Goal: Communication & Community: Answer question/provide support

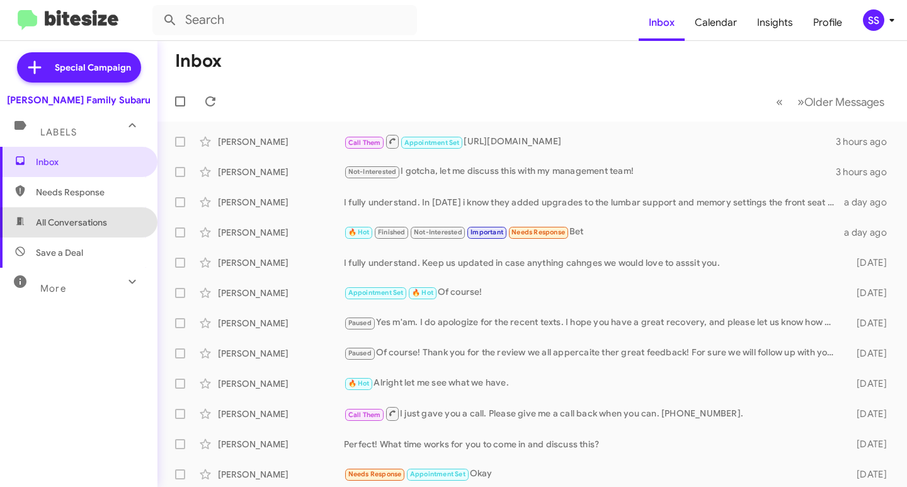
click at [87, 227] on span "All Conversations" at bounding box center [71, 222] width 71 height 13
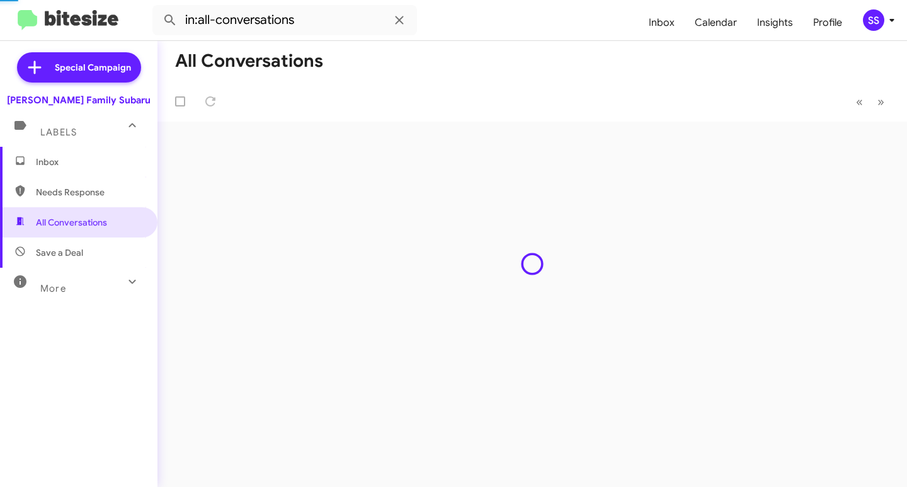
click at [86, 255] on span "Save a Deal" at bounding box center [78, 252] width 157 height 30
type input "in:not-interested"
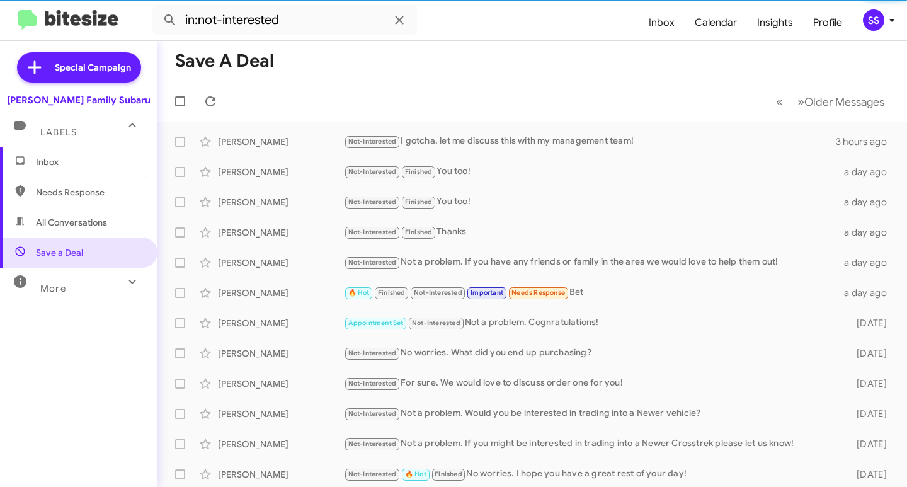
click at [83, 159] on span "Inbox" at bounding box center [89, 162] width 107 height 13
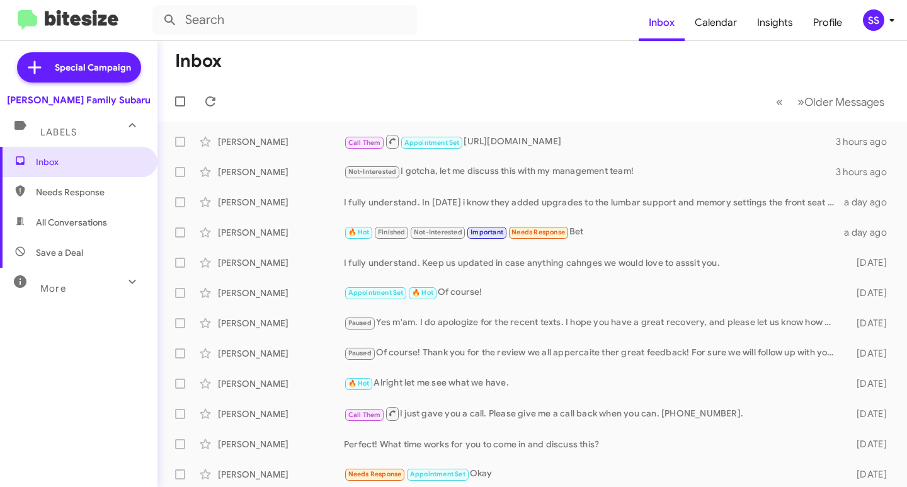
click at [90, 252] on span "Save a Deal" at bounding box center [78, 252] width 157 height 30
type input "in:not-interested"
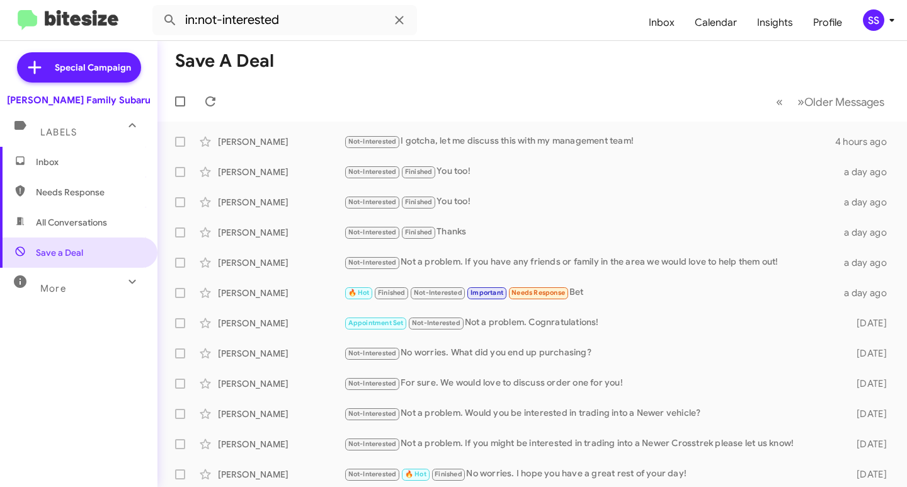
click at [89, 168] on span "Inbox" at bounding box center [78, 162] width 157 height 30
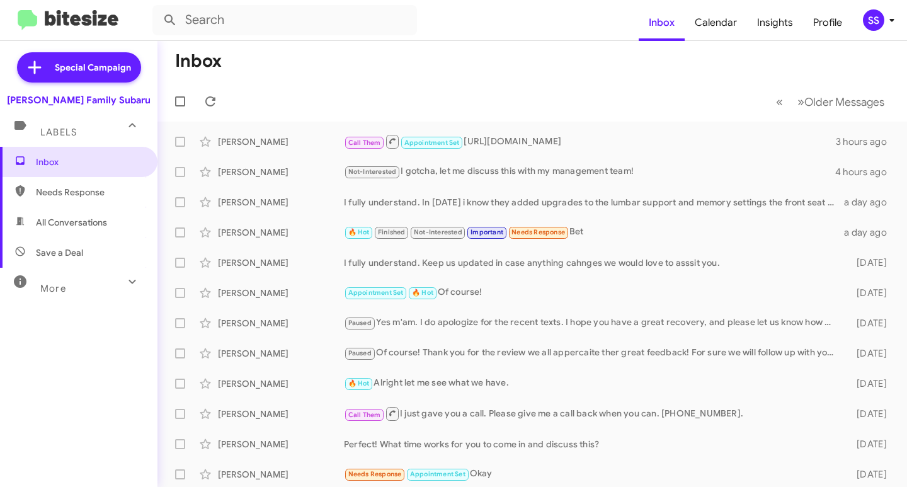
click at [76, 254] on span "Save a Deal" at bounding box center [59, 252] width 47 height 13
type input "in:not-interested"
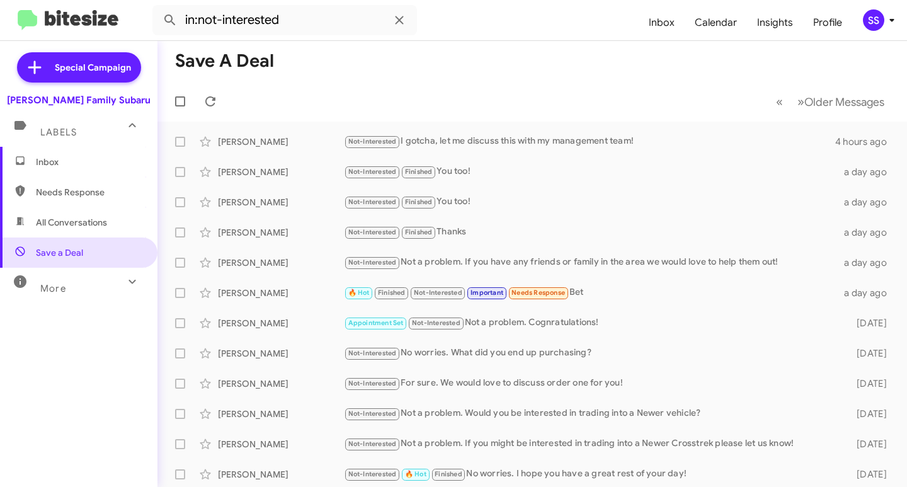
click at [87, 160] on span "Inbox" at bounding box center [89, 162] width 107 height 13
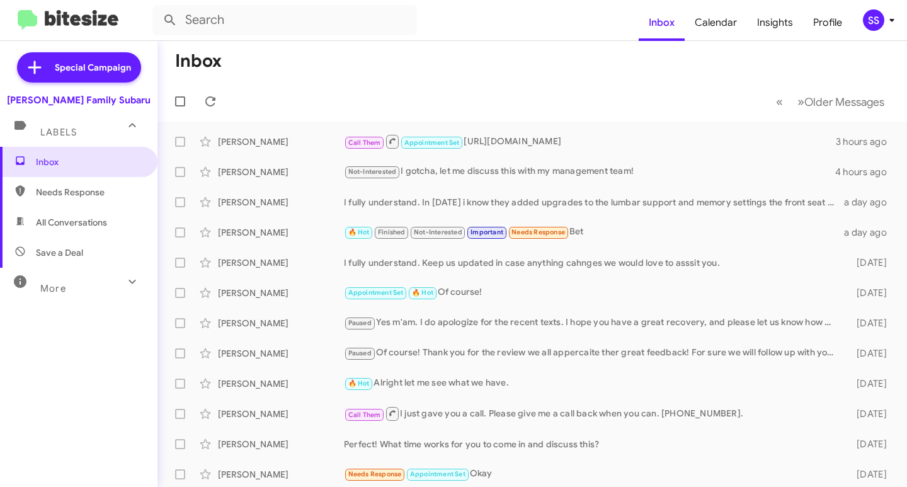
click at [40, 258] on span "Save a Deal" at bounding box center [59, 252] width 47 height 13
type input "in:not-interested"
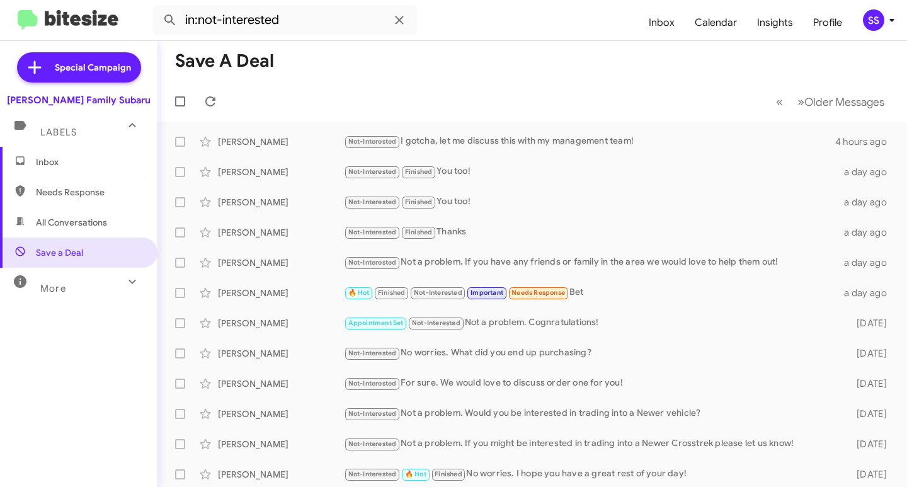
click at [99, 166] on span "Inbox" at bounding box center [89, 162] width 107 height 13
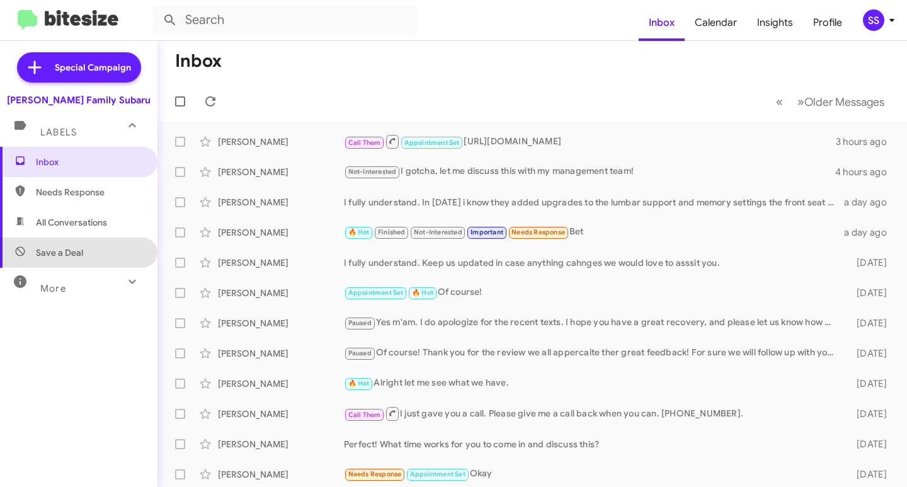
click at [91, 254] on span "Save a Deal" at bounding box center [78, 252] width 157 height 30
type input "in:not-interested"
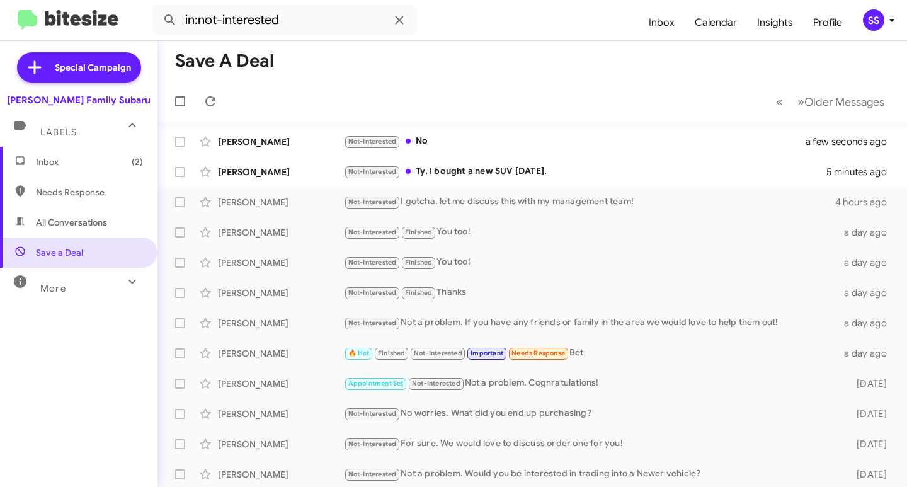
click at [108, 153] on span "Inbox (2)" at bounding box center [78, 162] width 157 height 30
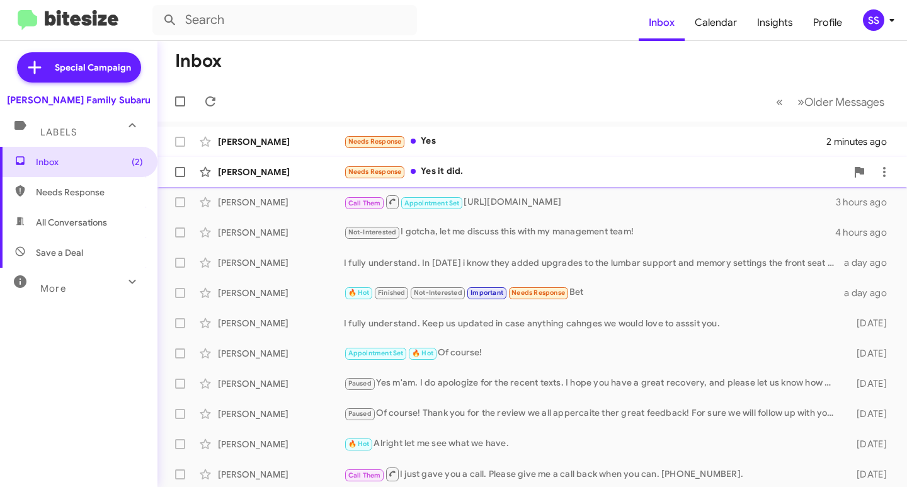
click at [520, 179] on div "Jl Hurst Needs Response Yes it did. 2 minutes ago" at bounding box center [531, 171] width 729 height 25
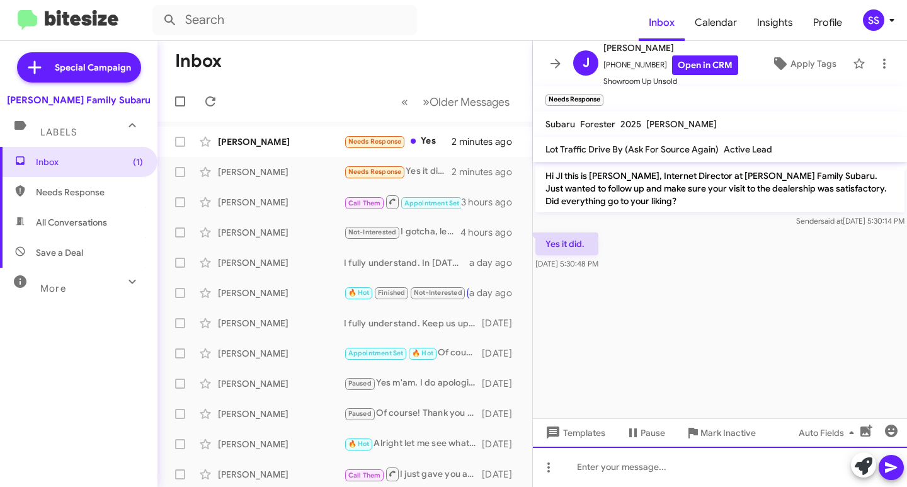
click at [632, 475] on div at bounding box center [720, 466] width 374 height 40
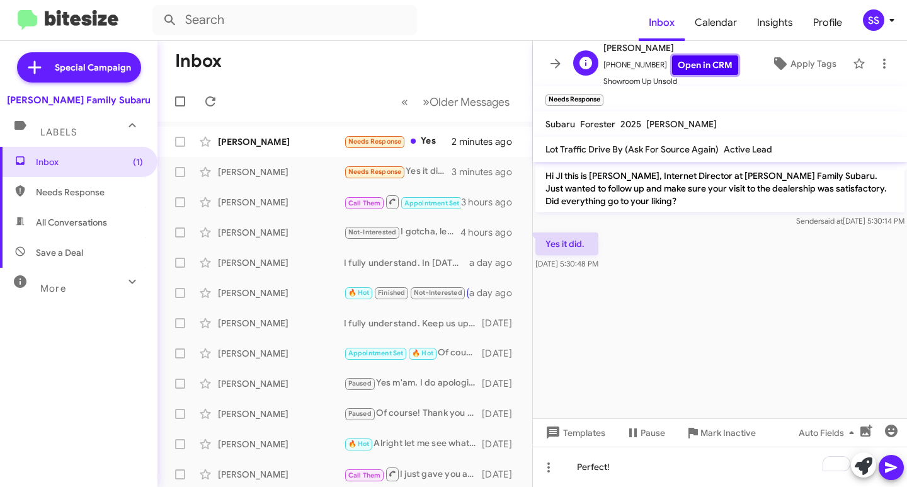
click at [678, 64] on link "Open in CRM" at bounding box center [705, 65] width 66 height 20
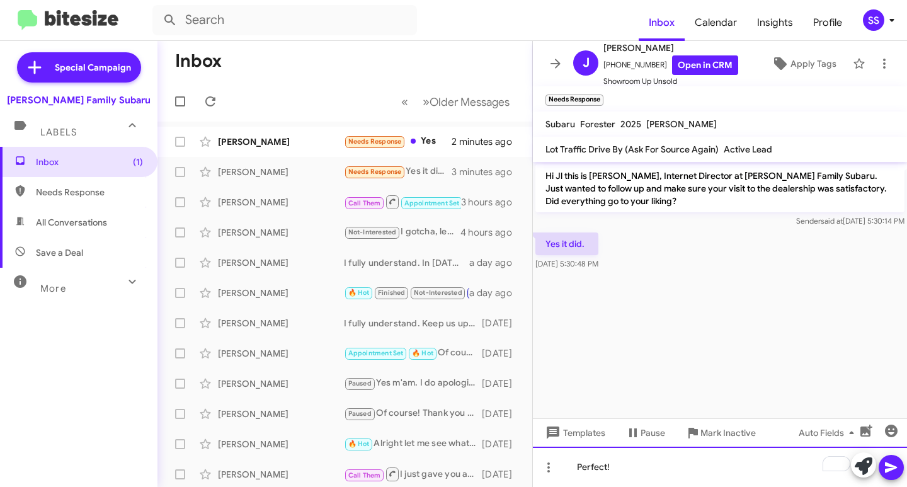
click at [658, 465] on div "Perfect!" at bounding box center [720, 466] width 374 height 40
click at [662, 477] on div "Perfect!" at bounding box center [720, 466] width 374 height 40
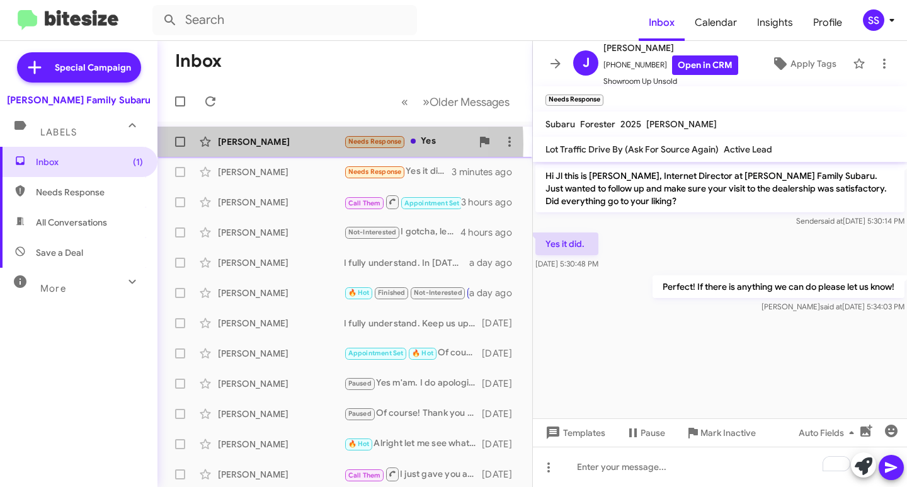
click at [265, 144] on div "[PERSON_NAME]" at bounding box center [281, 141] width 126 height 13
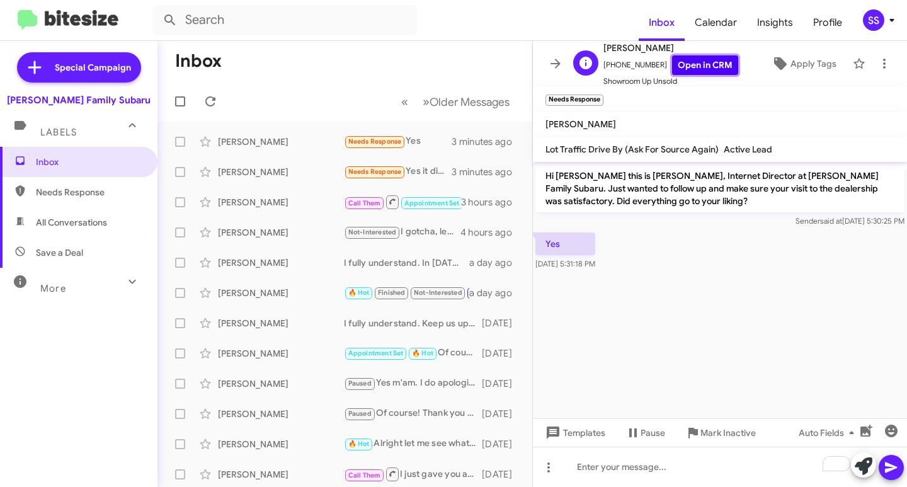
click at [698, 61] on link "Open in CRM" at bounding box center [705, 65] width 66 height 20
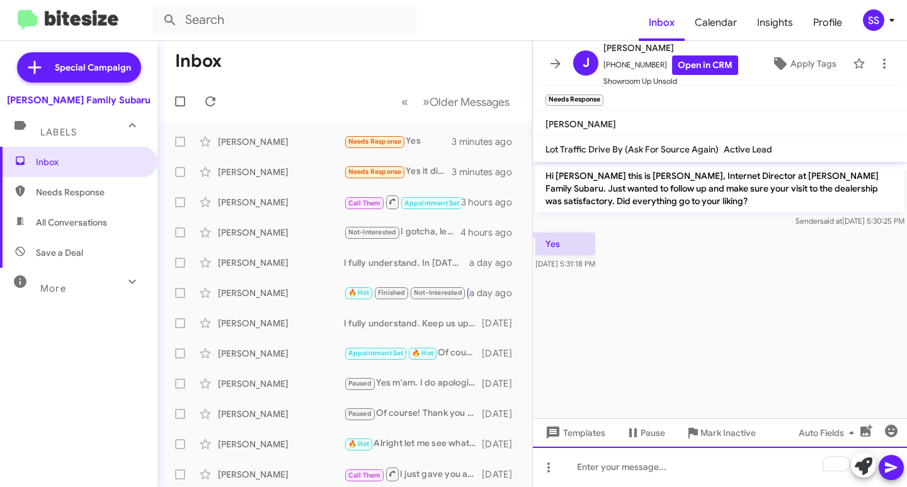
click at [652, 477] on div "To enrich screen reader interactions, please activate Accessibility in Grammarl…" at bounding box center [720, 466] width 374 height 40
click at [613, 472] on div "To enrich screen reader interactions, please activate Accessibility in Grammarl…" at bounding box center [720, 466] width 374 height 40
click at [744, 460] on div "To enrich screen reader interactions, please activate Accessibility in Grammarl…" at bounding box center [720, 466] width 374 height 40
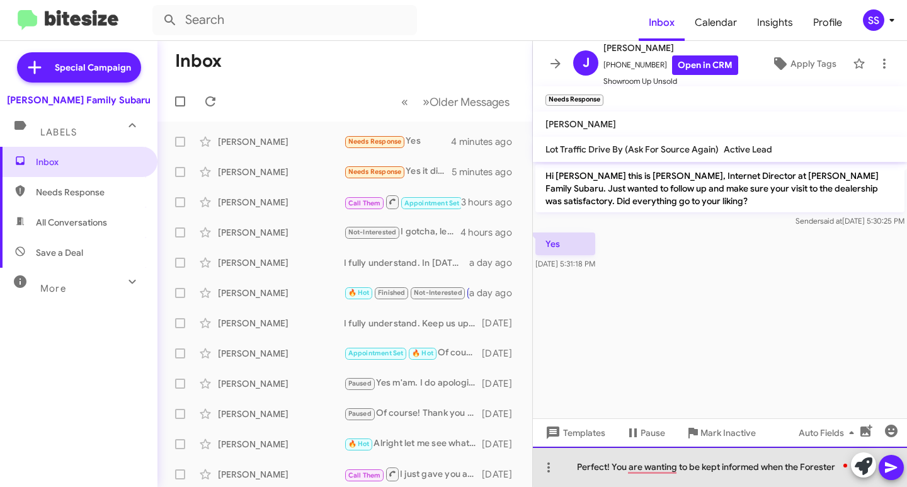
drag, startPoint x: 836, startPoint y: 465, endPoint x: 800, endPoint y: 465, distance: 36.5
click at [800, 465] on div "Perfect! You are wanting to be kept informed when the Forester" at bounding box center [720, 466] width 374 height 40
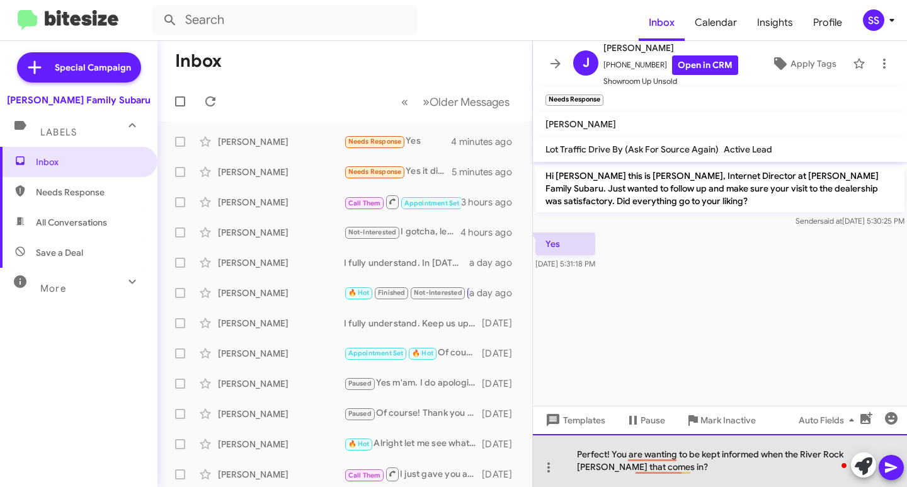
click at [717, 470] on div "Perfect! You are wanting to be kept informed when the River Rock Pearl Forester…" at bounding box center [720, 460] width 374 height 53
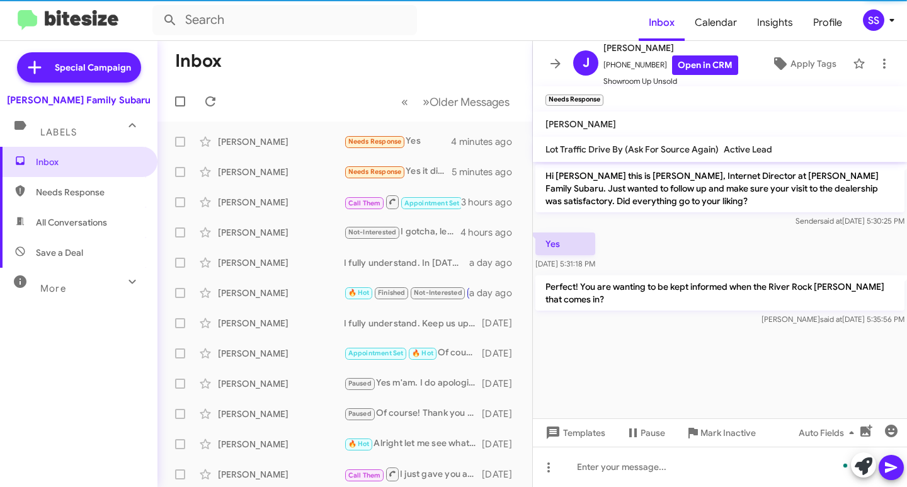
click at [117, 253] on span "Save a Deal" at bounding box center [78, 252] width 157 height 30
type input "in:not-interested"
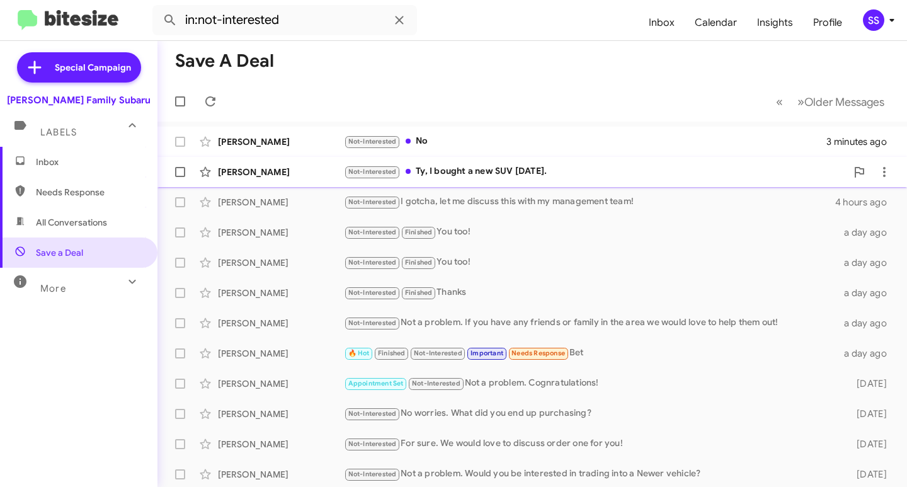
click at [276, 163] on div "Christina Hodshire Not-Interested Ty, I bought a new SUV Friday. 8 minutes ago" at bounding box center [531, 171] width 729 height 25
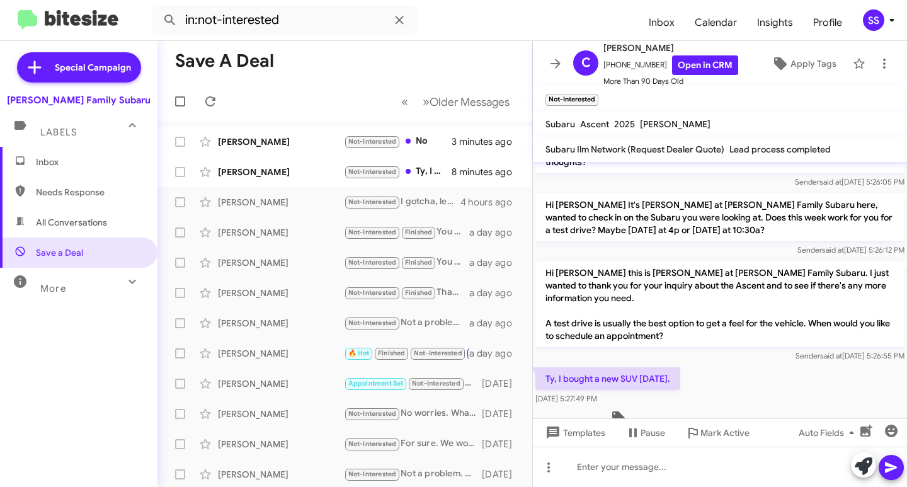
scroll to position [356, 0]
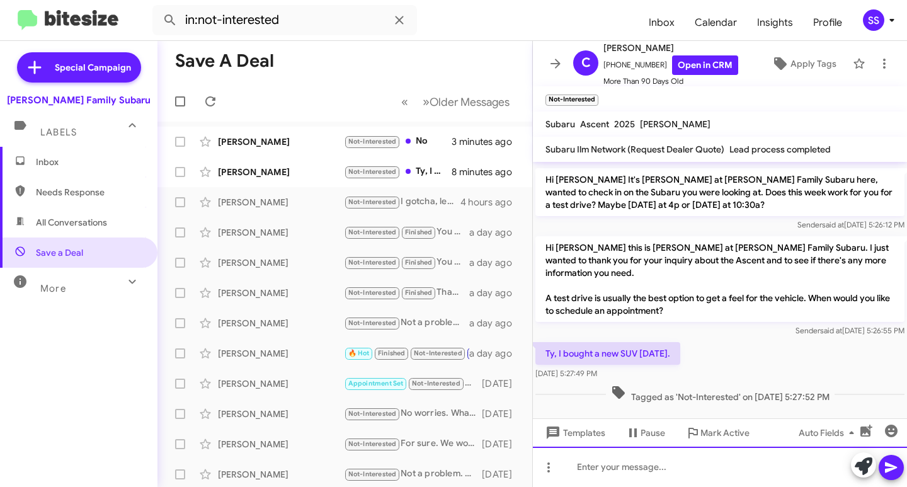
click at [654, 471] on div at bounding box center [720, 466] width 374 height 40
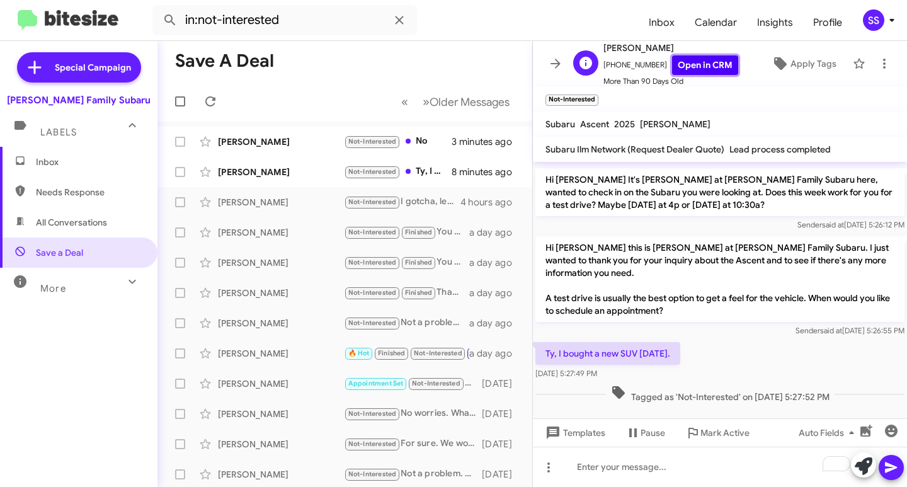
click at [700, 62] on link "Open in CRM" at bounding box center [705, 65] width 66 height 20
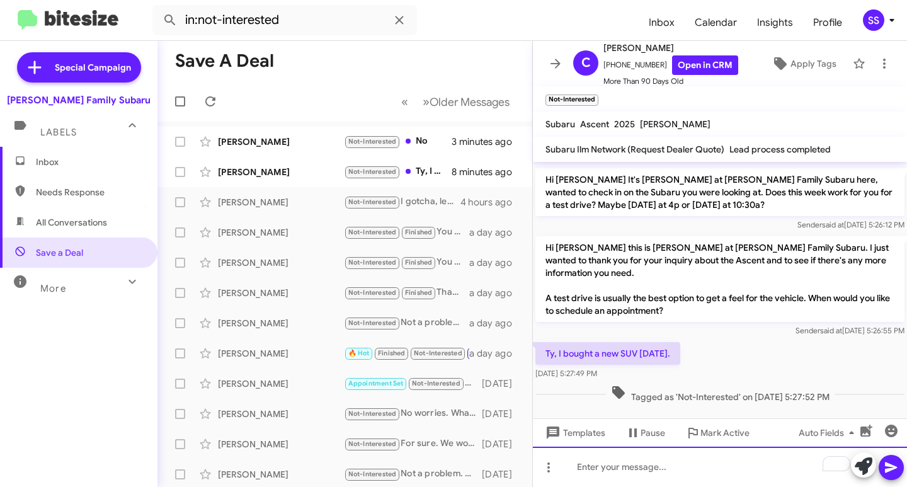
click at [618, 484] on div "To enrich screen reader interactions, please activate Accessibility in Grammarl…" at bounding box center [720, 466] width 374 height 40
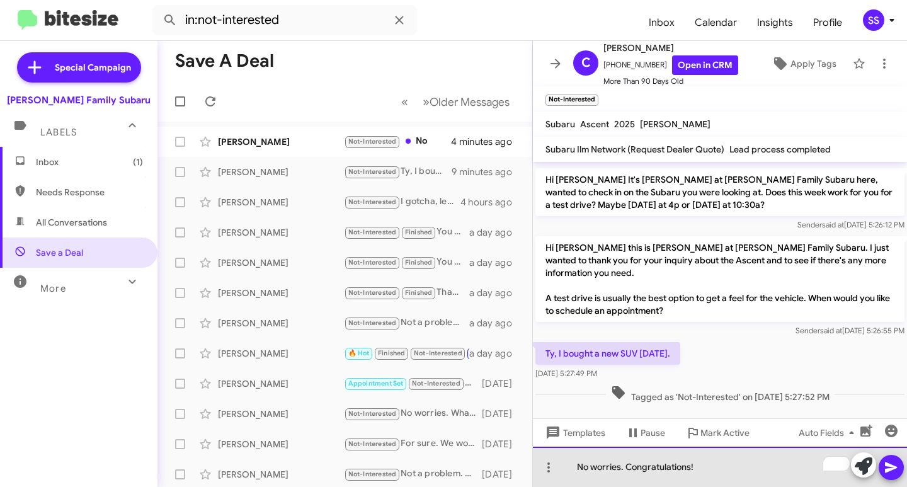
click at [732, 471] on div "No worries. Congratulations!" at bounding box center [720, 466] width 374 height 40
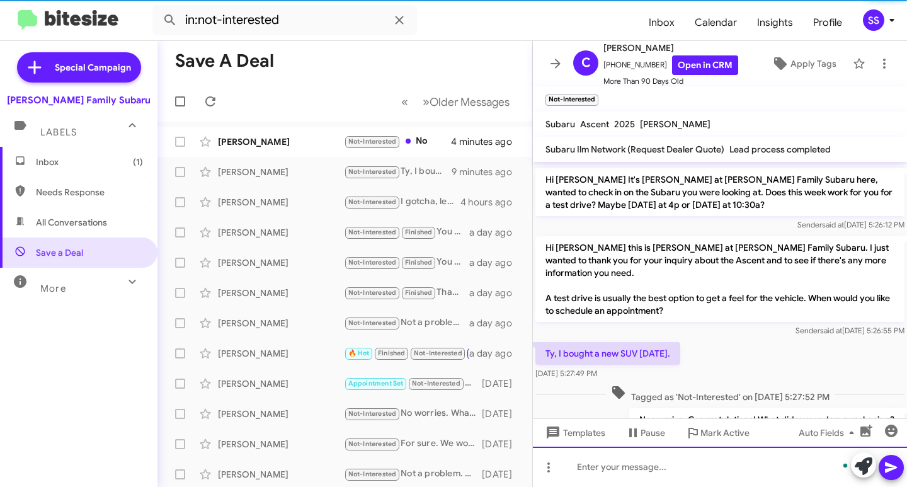
scroll to position [0, 0]
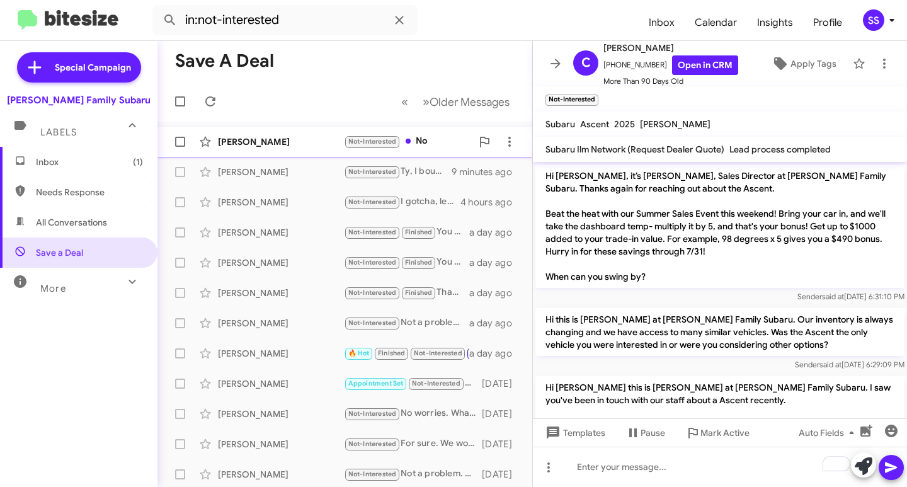
click at [306, 138] on div "[PERSON_NAME]" at bounding box center [281, 141] width 126 height 13
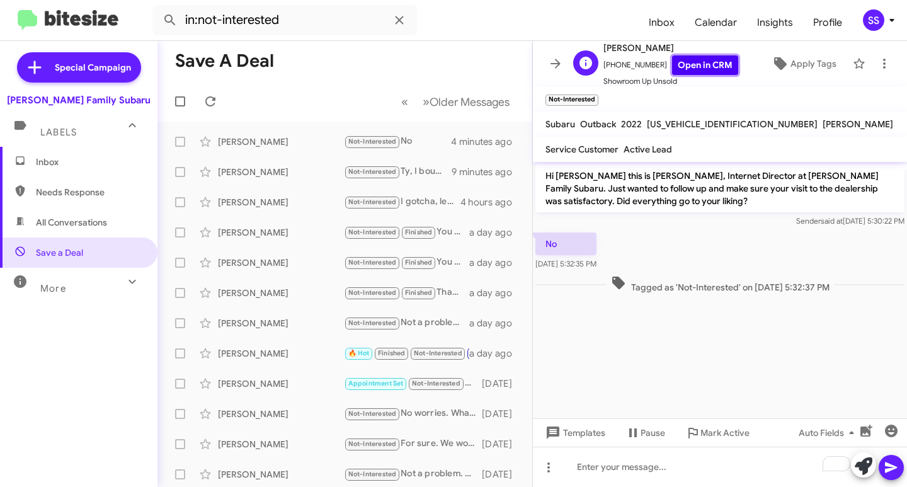
click at [690, 62] on link "Open in CRM" at bounding box center [705, 65] width 66 height 20
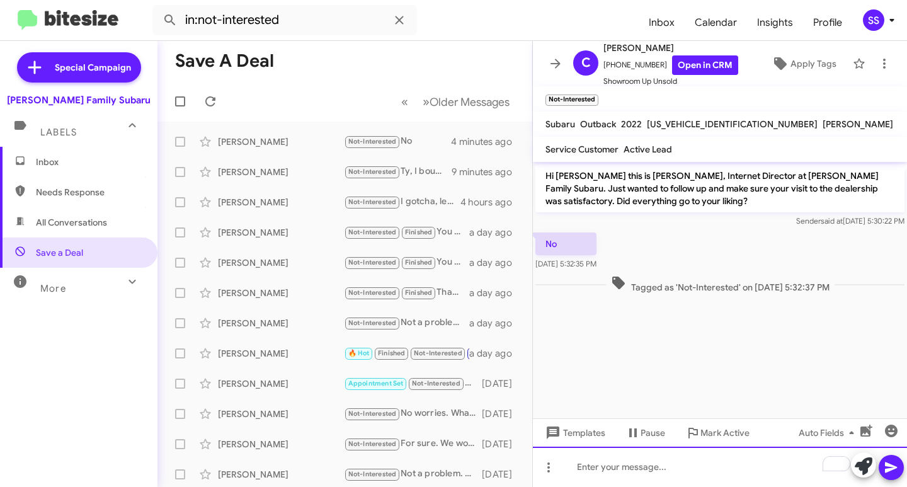
click at [666, 465] on div "To enrich screen reader interactions, please activate Accessibility in Grammarl…" at bounding box center [720, 466] width 374 height 40
click at [815, 472] on div "I fully understand, I do apologize for your unsatisfactory" at bounding box center [720, 466] width 374 height 40
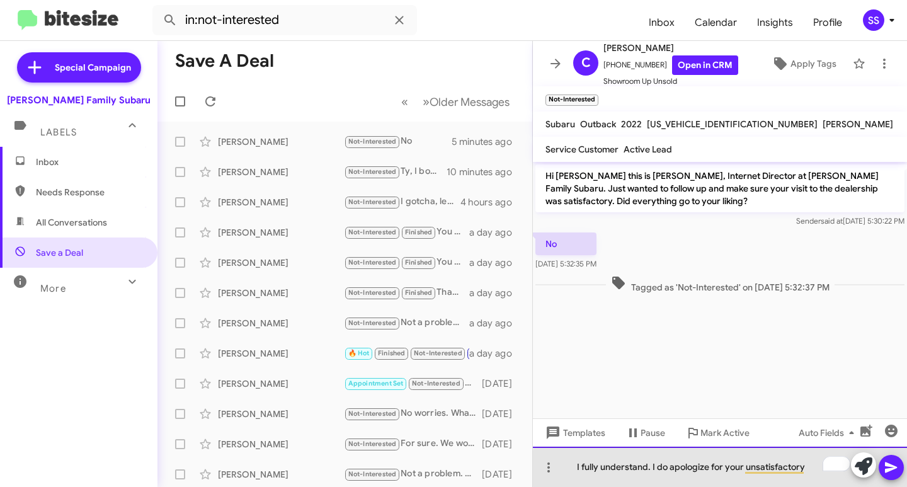
click at [809, 468] on div "I fully understand. I do apologize for your unsatisfactory" at bounding box center [720, 466] width 374 height 40
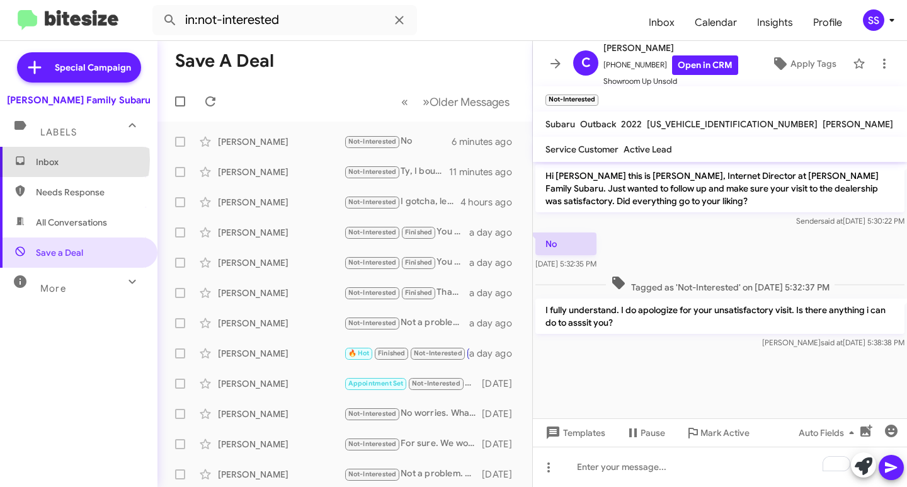
click at [52, 159] on span "Inbox" at bounding box center [89, 162] width 107 height 13
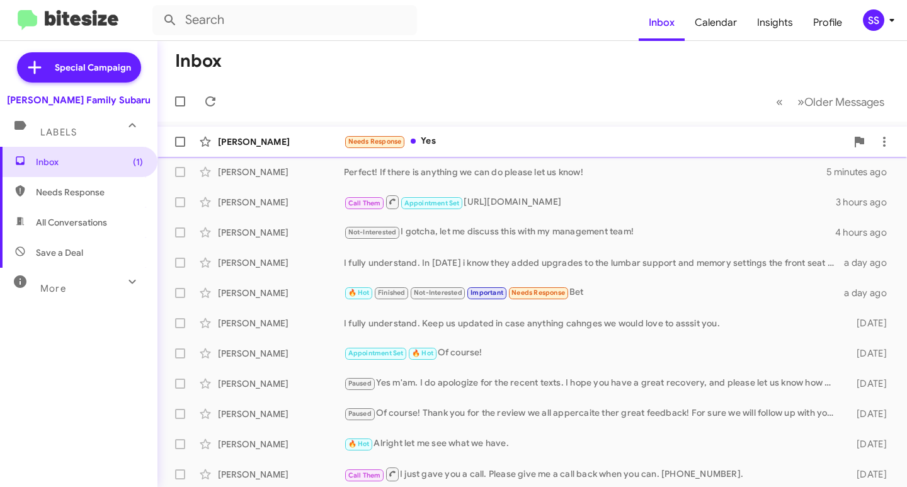
click at [466, 137] on div "Needs Response Yes" at bounding box center [595, 141] width 502 height 14
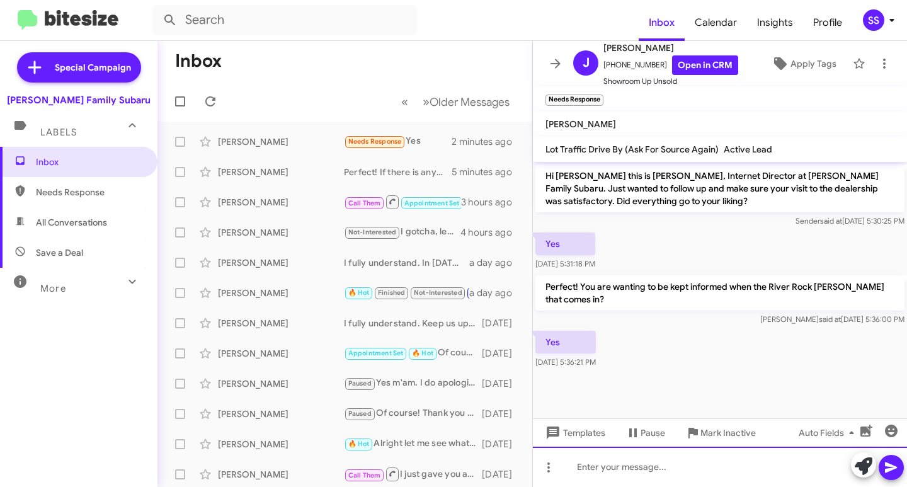
click at [669, 477] on div at bounding box center [720, 466] width 374 height 40
click at [783, 473] on div "Perfect! I will make sure to keep you informed." at bounding box center [720, 466] width 374 height 40
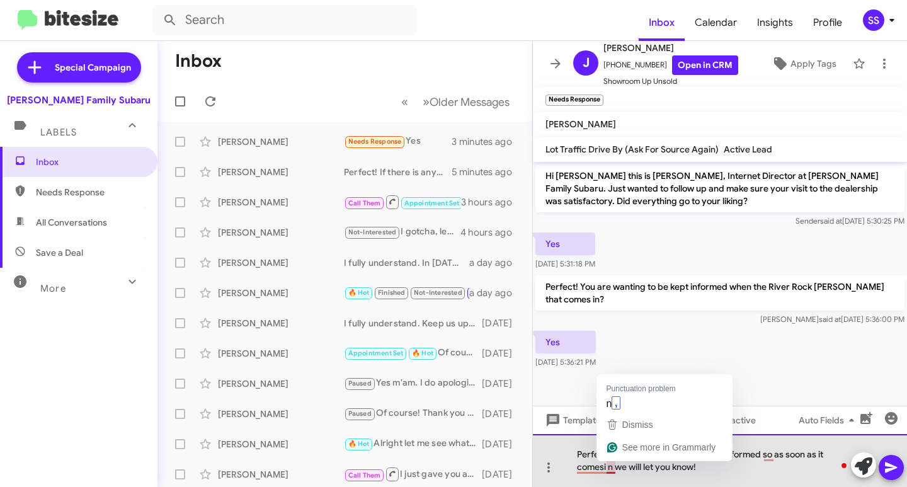
click at [609, 468] on div "Perfect! I will make sure to keep you informed so as soon as it comesi n we wil…" at bounding box center [720, 460] width 374 height 53
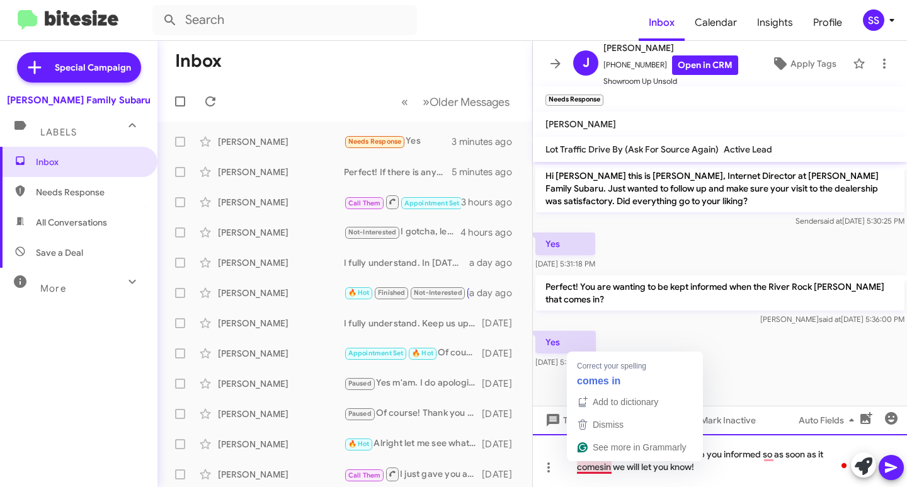
click at [604, 468] on div "Perfect! I will make sure to keep you informed so as soon as it comesin we will…" at bounding box center [720, 460] width 374 height 53
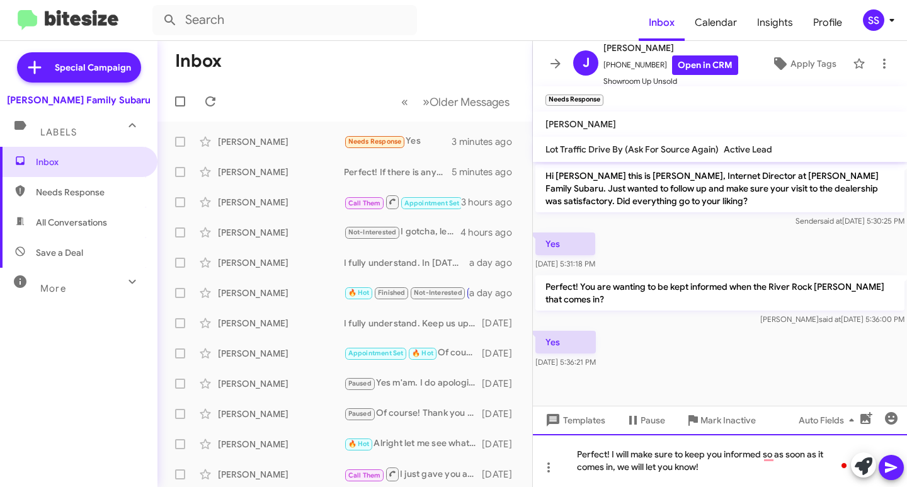
click at [726, 467] on div "Perfect! I will make sure to keep you informed so as soon as it comes in, we wi…" at bounding box center [720, 460] width 374 height 53
click at [900, 465] on button at bounding box center [890, 467] width 25 height 25
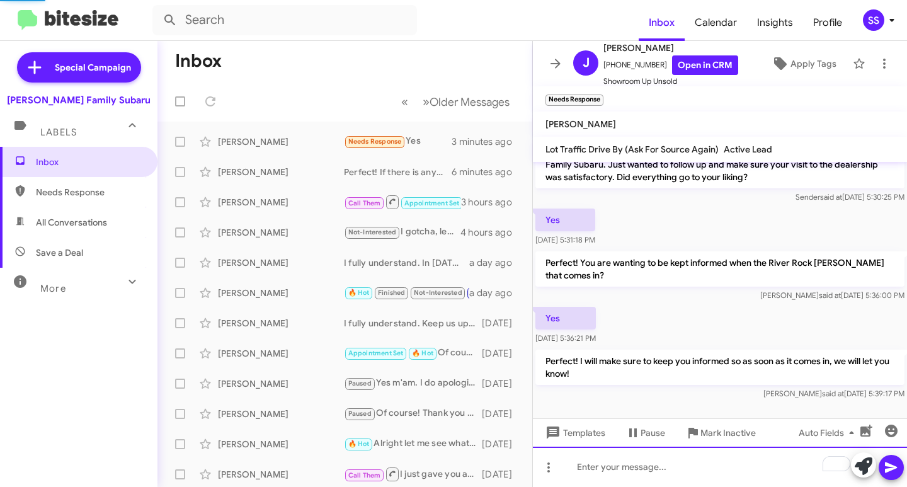
scroll to position [45, 0]
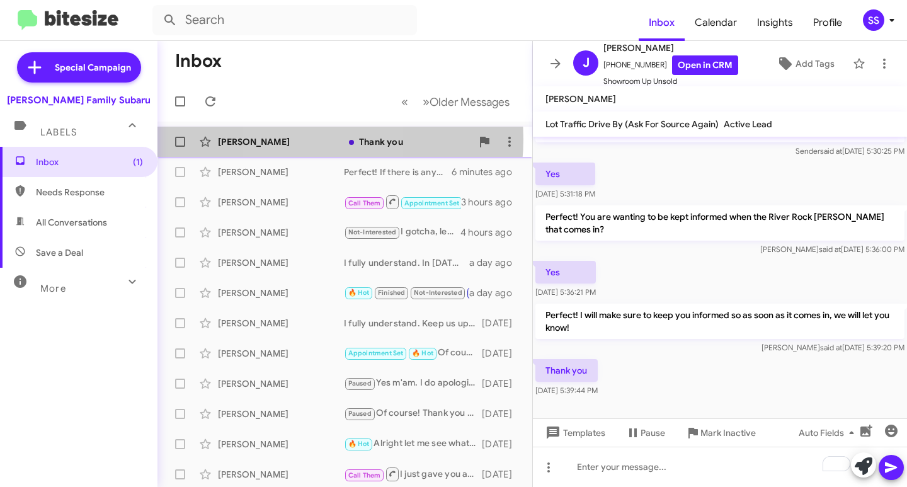
click at [303, 139] on div "[PERSON_NAME]" at bounding box center [281, 141] width 126 height 13
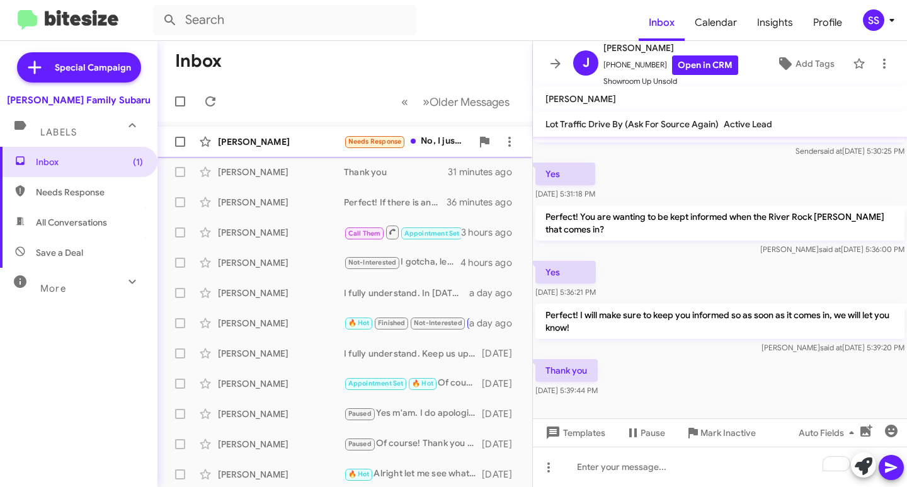
click at [279, 139] on div "[PERSON_NAME]" at bounding box center [281, 141] width 126 height 13
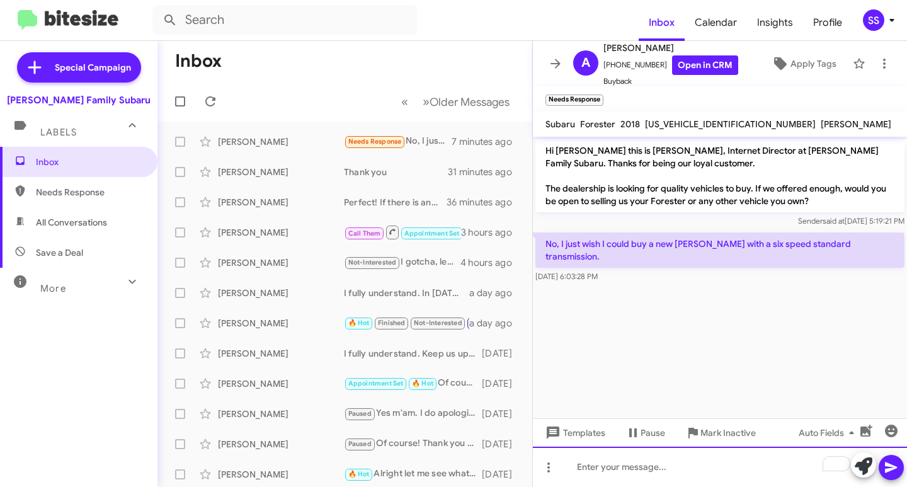
click at [637, 480] on div "To enrich screen reader interactions, please activate Accessibility in Grammarl…" at bounding box center [720, 466] width 374 height 40
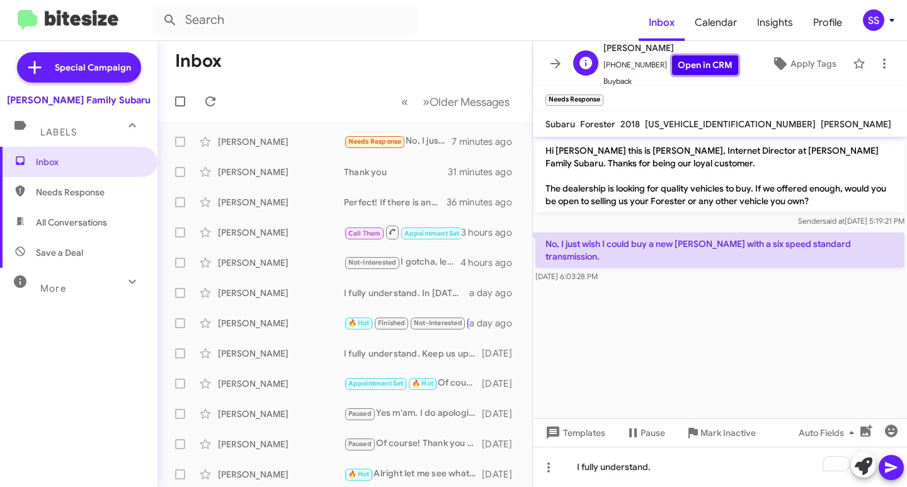
click at [703, 63] on link "Open in CRM" at bounding box center [705, 65] width 66 height 20
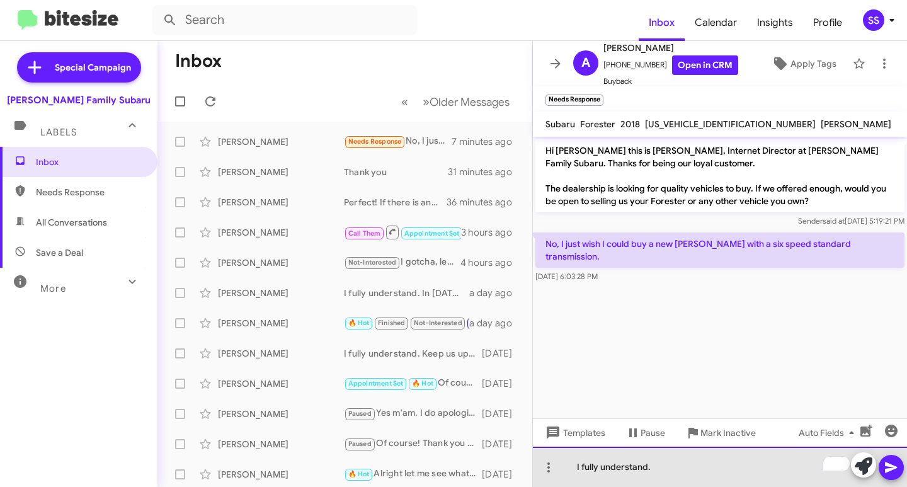
click at [689, 465] on div "I fully understand." at bounding box center [720, 466] width 374 height 40
click at [674, 470] on div "I fully understand." at bounding box center [720, 466] width 374 height 40
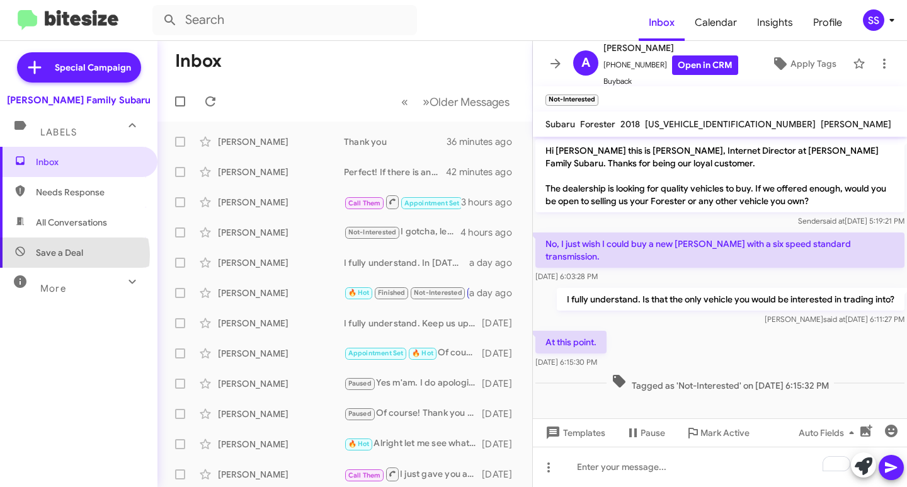
click at [70, 255] on span "Save a Deal" at bounding box center [59, 252] width 47 height 13
type input "in:not-interested"
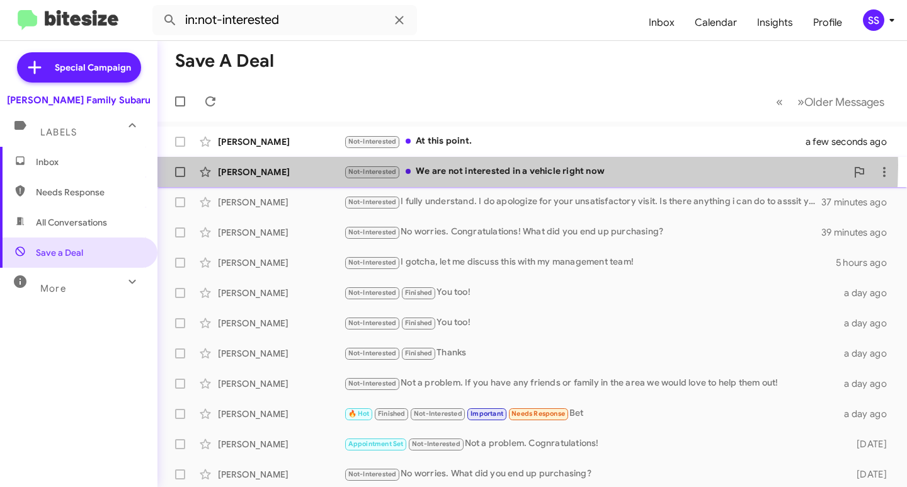
click at [499, 165] on div "Not-Interested We are not interested in a vehicle right now" at bounding box center [595, 171] width 502 height 14
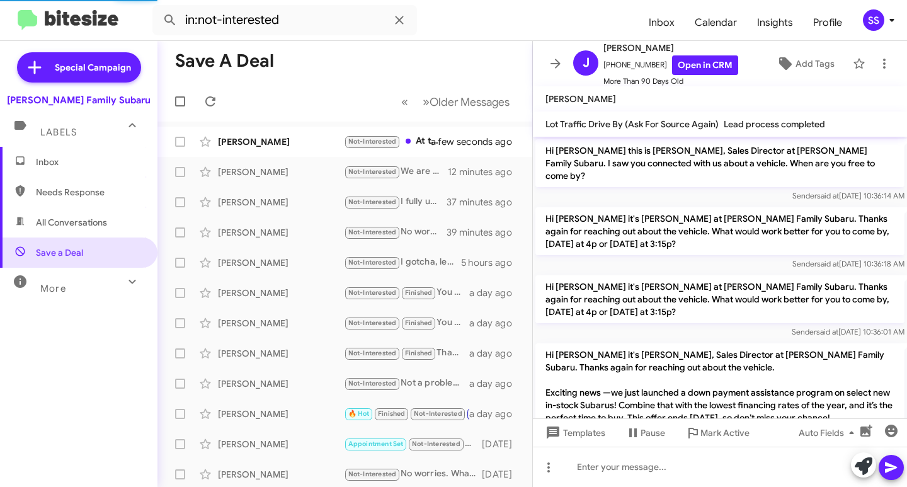
scroll to position [938, 0]
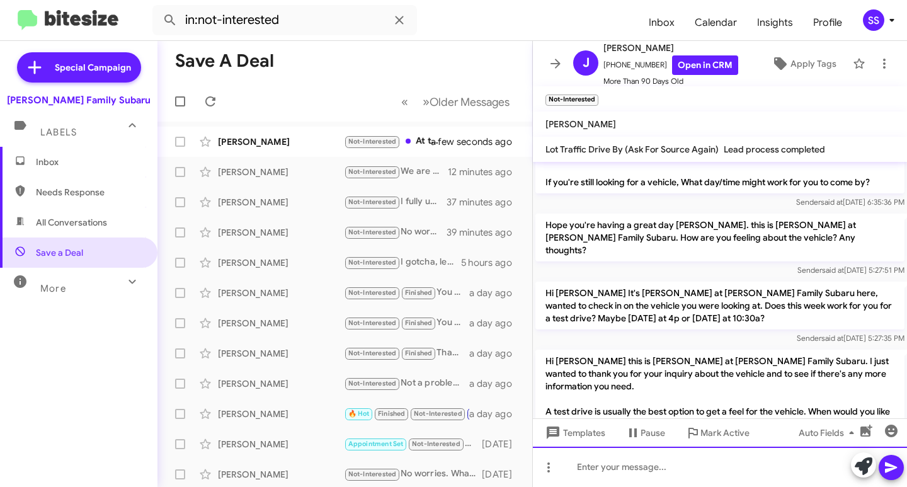
click at [664, 480] on div at bounding box center [720, 466] width 374 height 40
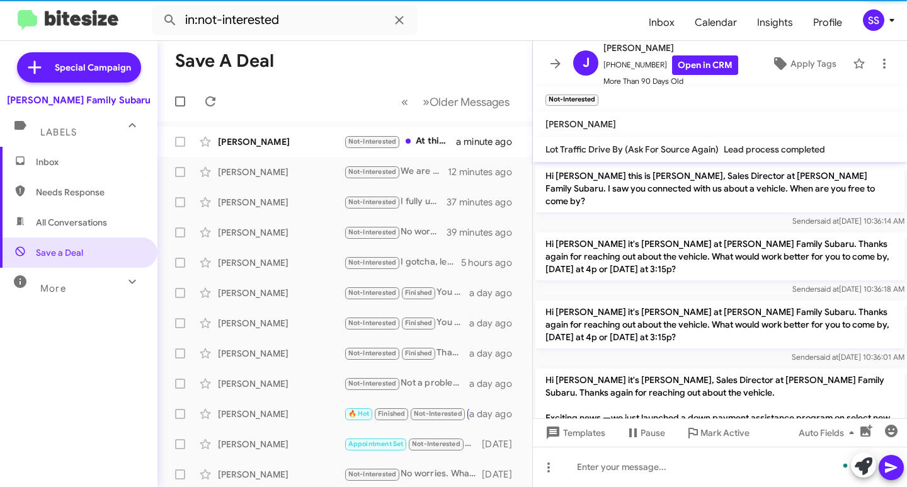
scroll to position [1060, 0]
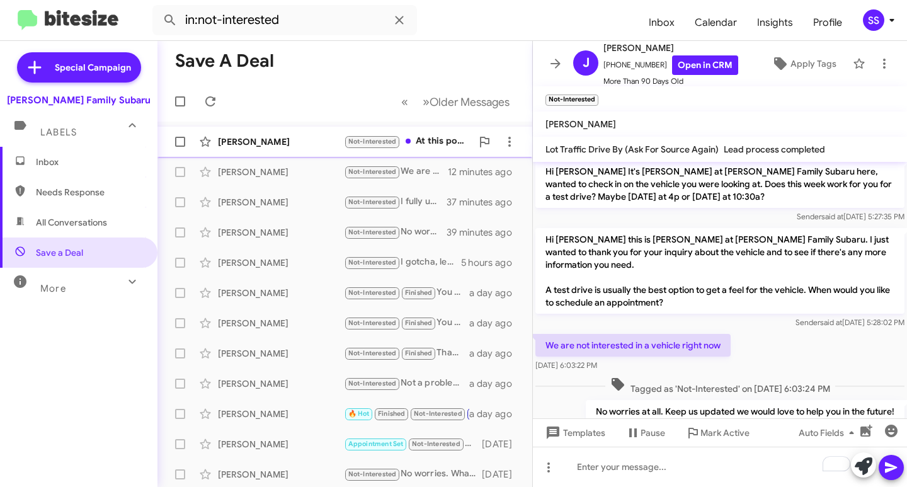
click at [282, 132] on div "[PERSON_NAME] Not-Interested At this point. a minute ago" at bounding box center [344, 141] width 355 height 25
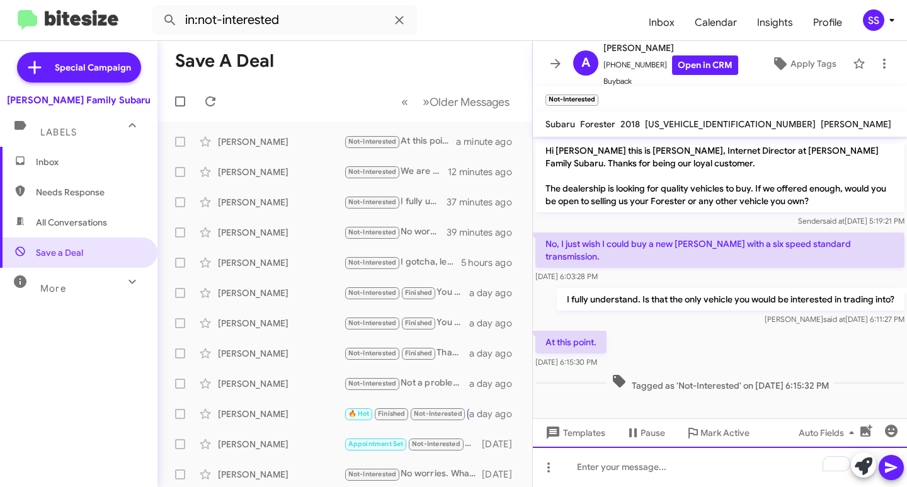
click at [655, 465] on div "To enrich screen reader interactions, please activate Accessibility in Grammarl…" at bounding box center [720, 466] width 374 height 40
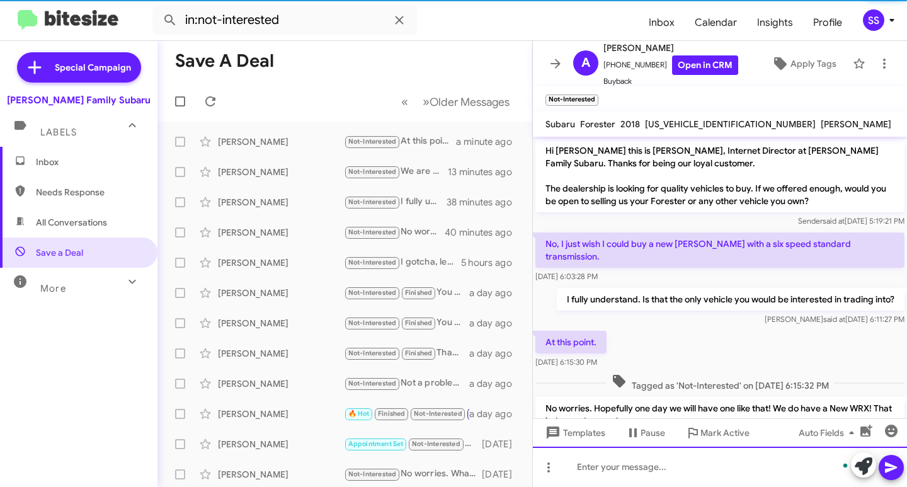
scroll to position [38, 0]
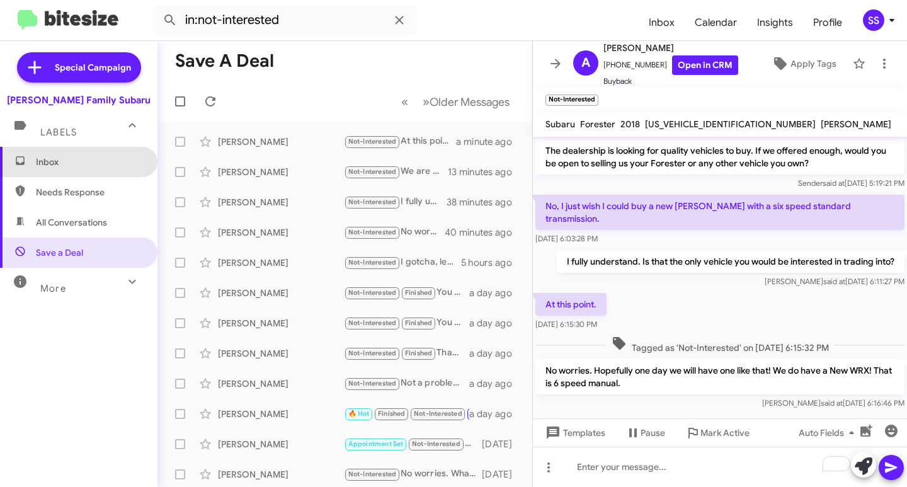
click at [103, 162] on span "Inbox" at bounding box center [89, 162] width 107 height 13
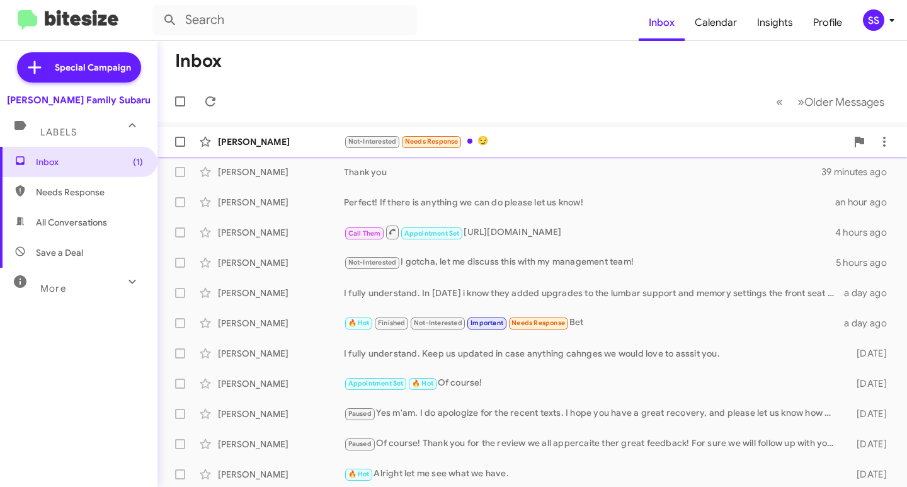
click at [531, 137] on div "Not-Interested Needs Response 😏" at bounding box center [595, 141] width 502 height 14
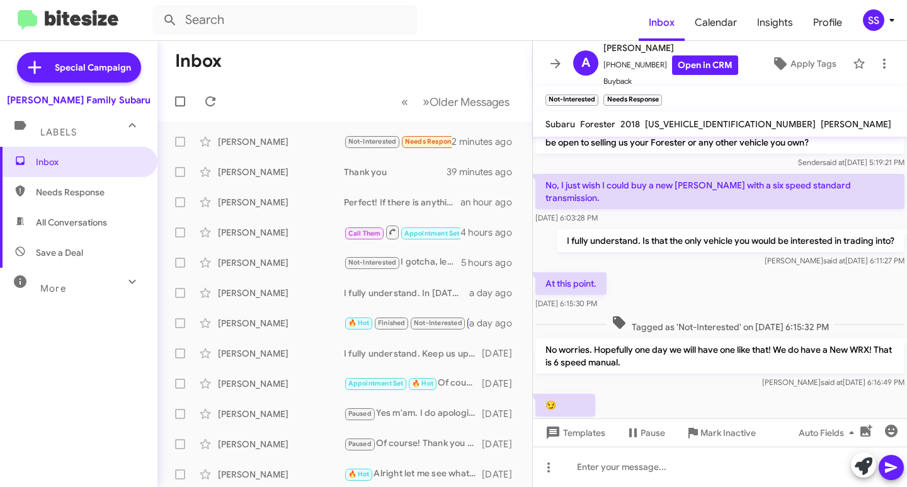
scroll to position [84, 0]
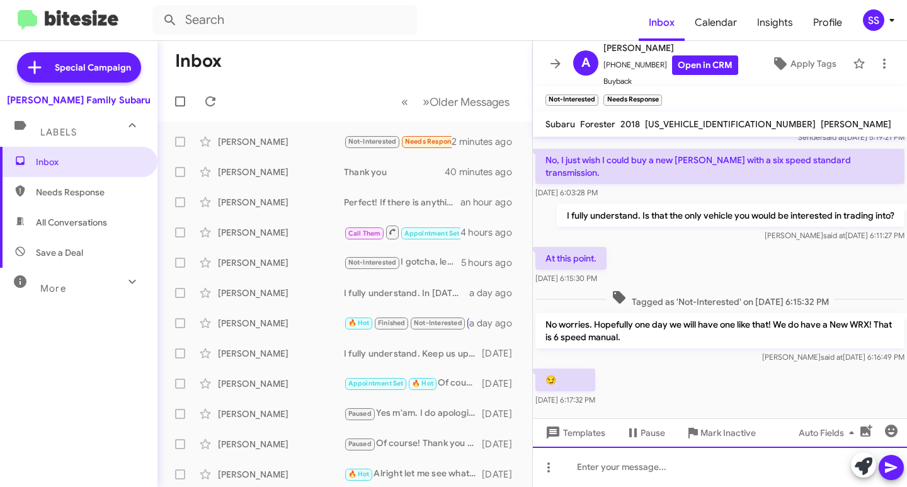
click at [637, 477] on div at bounding box center [720, 466] width 374 height 40
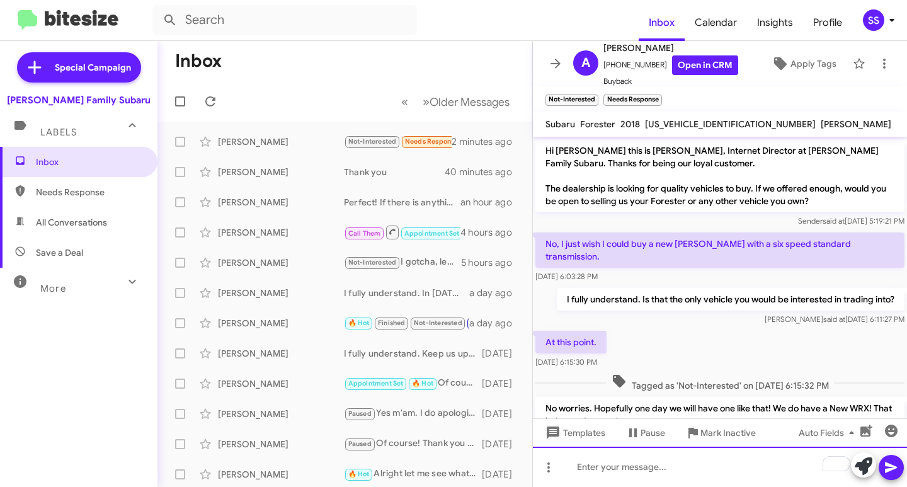
scroll to position [130, 0]
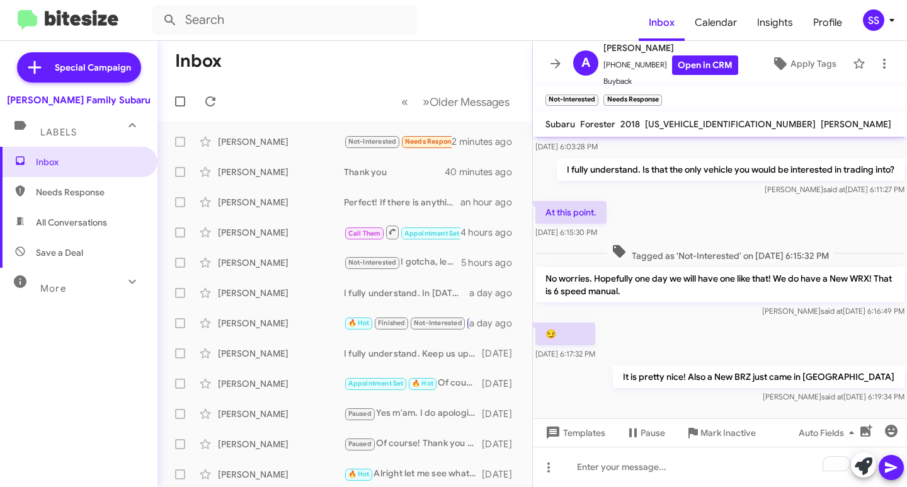
click at [94, 258] on span "Save a Deal" at bounding box center [78, 252] width 157 height 30
type input "in:not-interested"
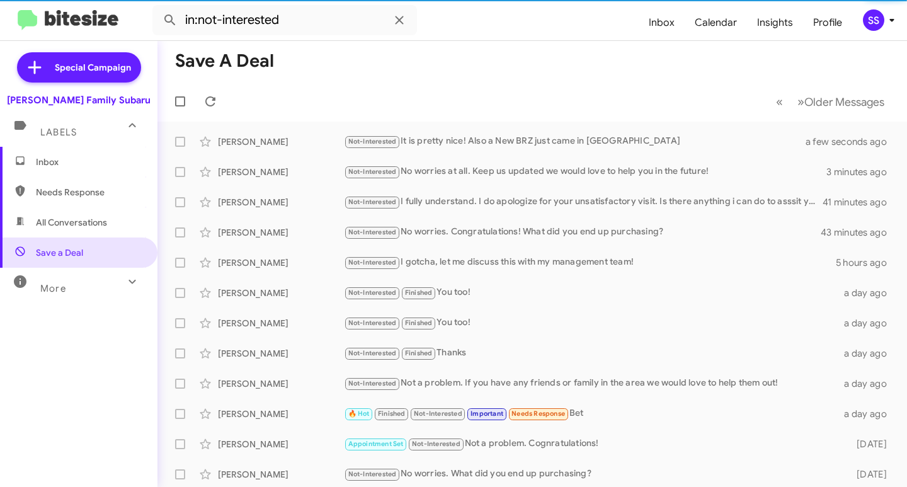
click at [73, 166] on span "Inbox" at bounding box center [89, 162] width 107 height 13
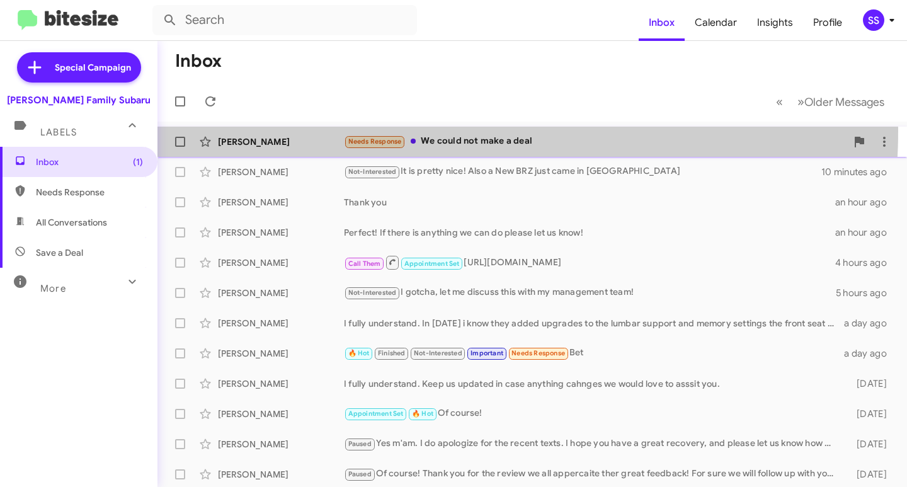
click at [274, 130] on div "[PERSON_NAME] Needs Response We could not make a deal 2 minutes ago" at bounding box center [531, 141] width 729 height 25
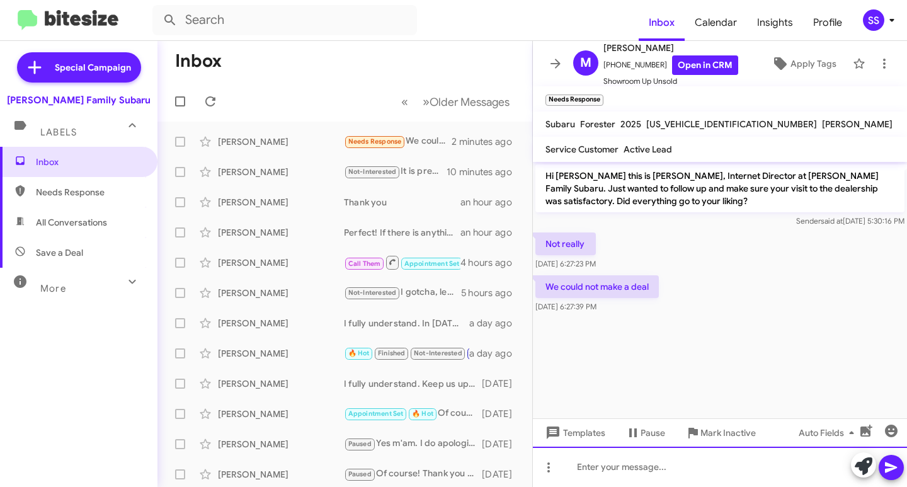
click at [654, 479] on div at bounding box center [720, 466] width 374 height 40
click at [818, 465] on div "I do apologize for you not having a satisfactory experience." at bounding box center [720, 466] width 374 height 40
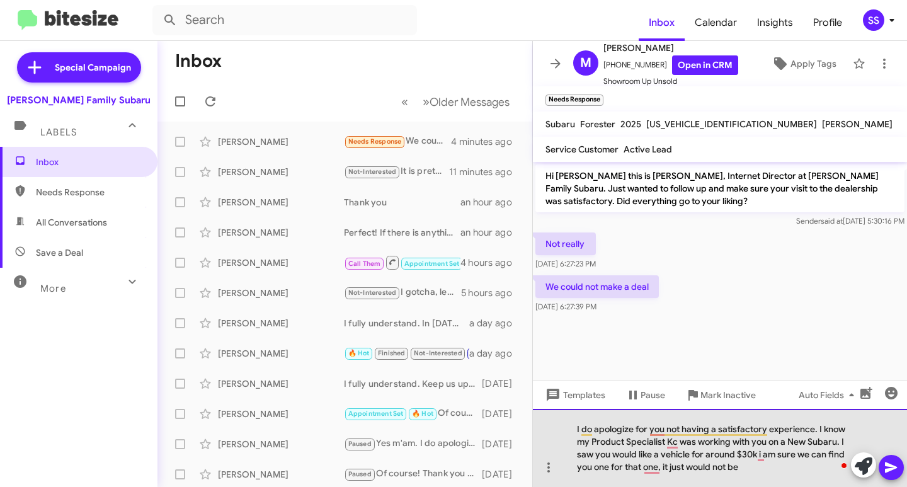
drag, startPoint x: 751, startPoint y: 466, endPoint x: 613, endPoint y: 468, distance: 137.3
click at [613, 468] on div "I do apologize for you not having a satisfactory experience. I know my Product …" at bounding box center [720, 448] width 374 height 78
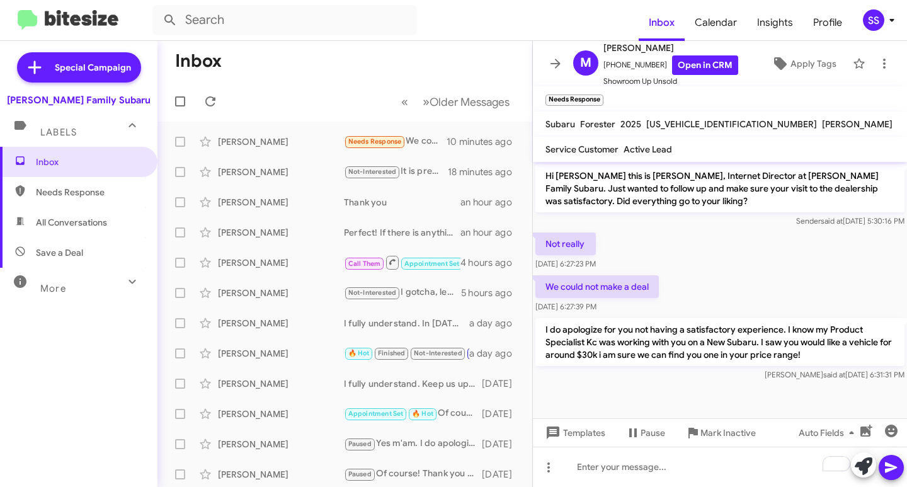
click at [76, 232] on span "All Conversations" at bounding box center [78, 222] width 157 height 30
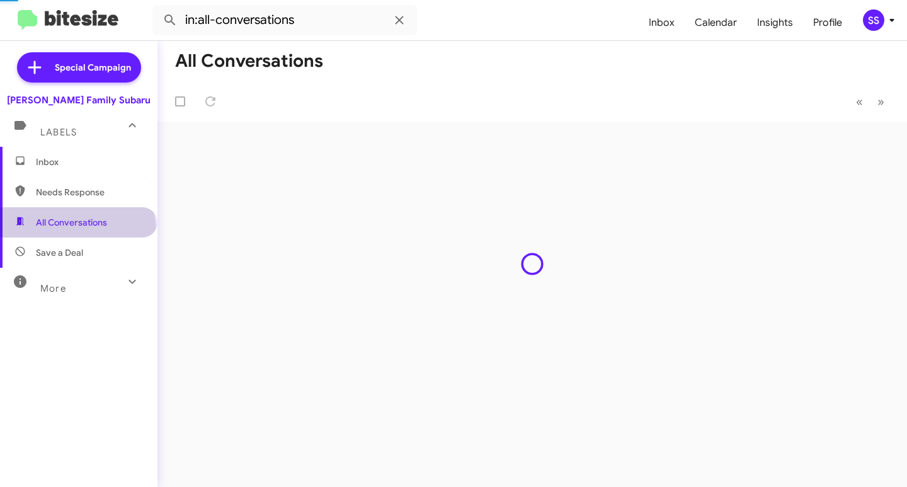
click at [71, 259] on span "Save a Deal" at bounding box center [78, 252] width 157 height 30
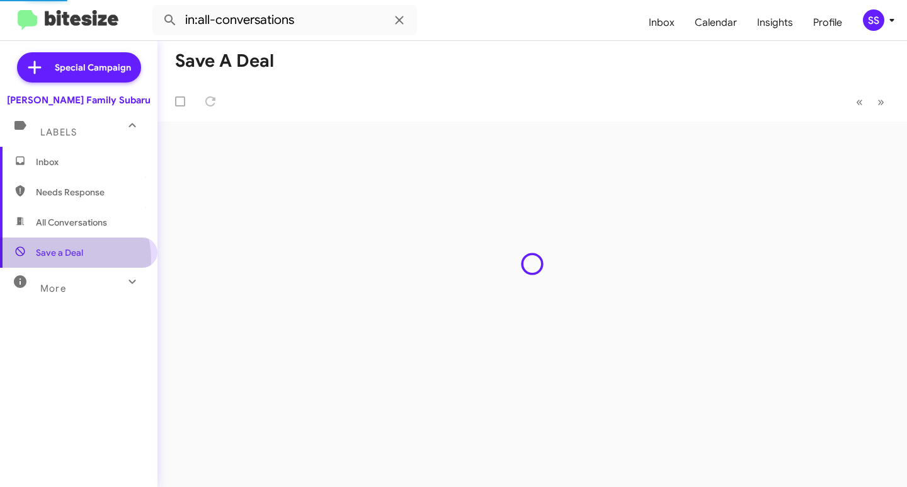
type input "in:not-interested"
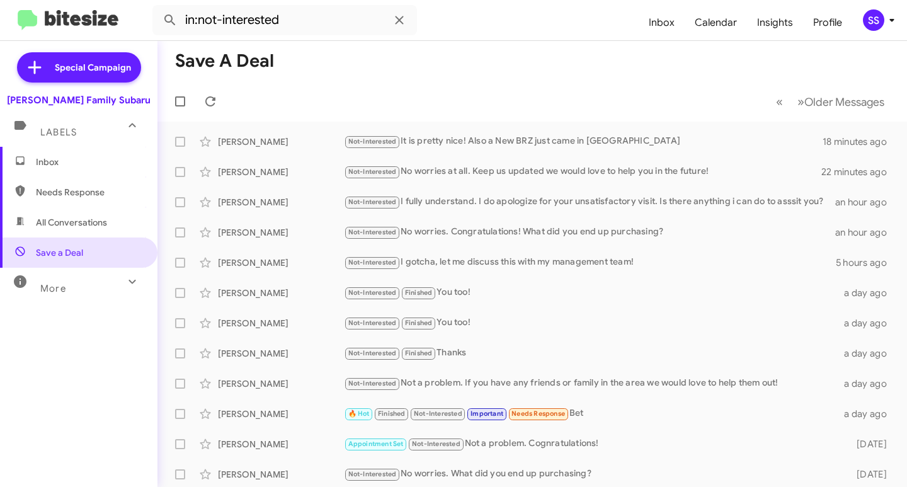
click at [65, 162] on span "Inbox" at bounding box center [89, 162] width 107 height 13
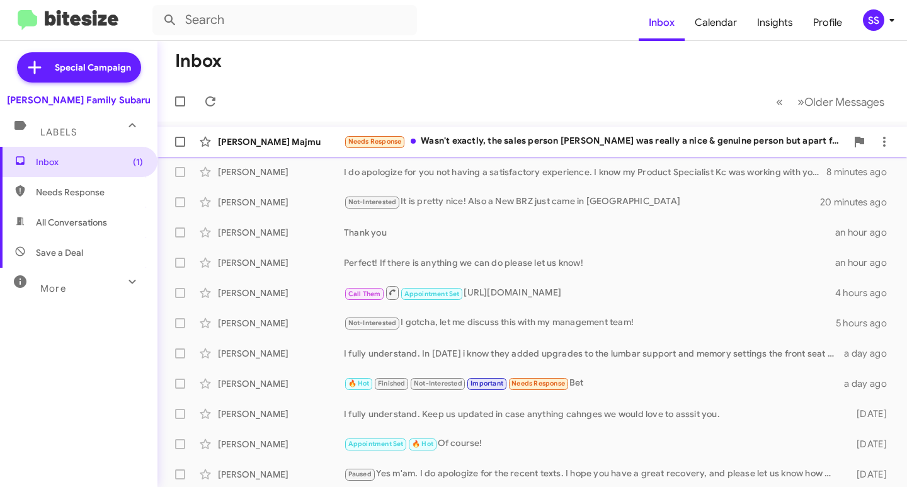
click at [319, 145] on div "[PERSON_NAME] Majmu" at bounding box center [281, 141] width 126 height 13
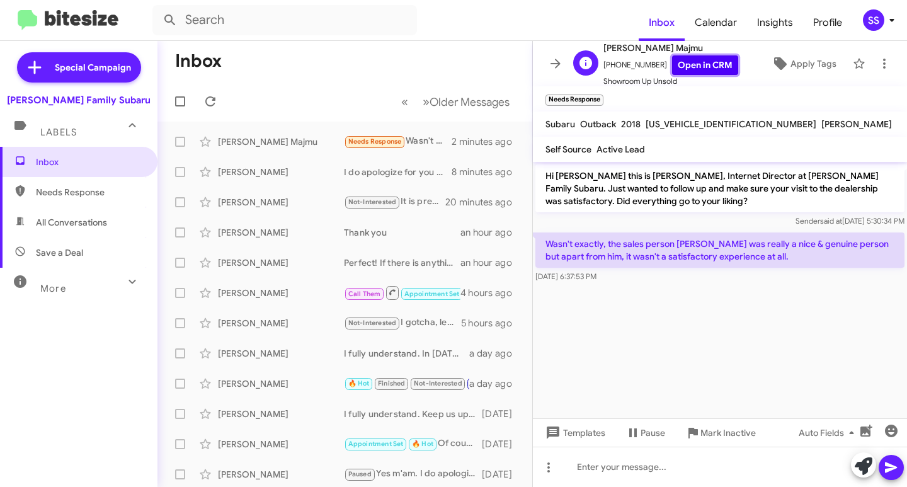
click at [705, 62] on link "Open in CRM" at bounding box center [705, 65] width 66 height 20
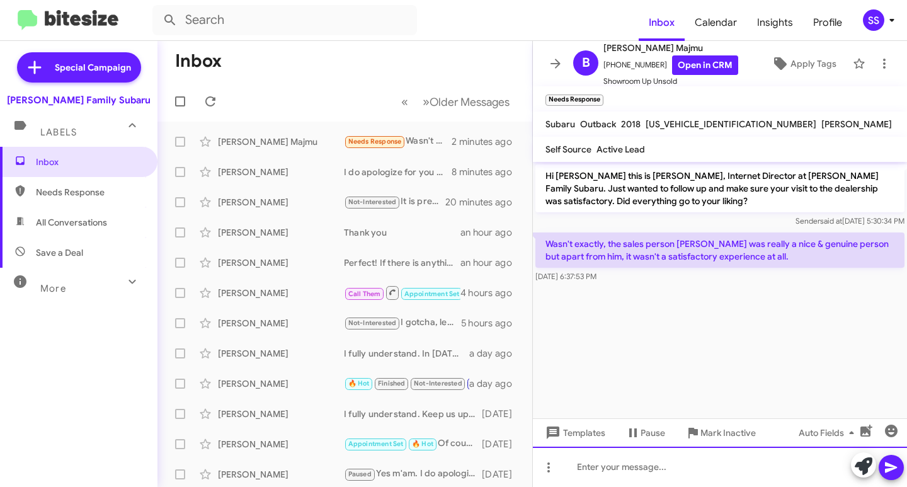
click at [623, 468] on div at bounding box center [720, 466] width 374 height 40
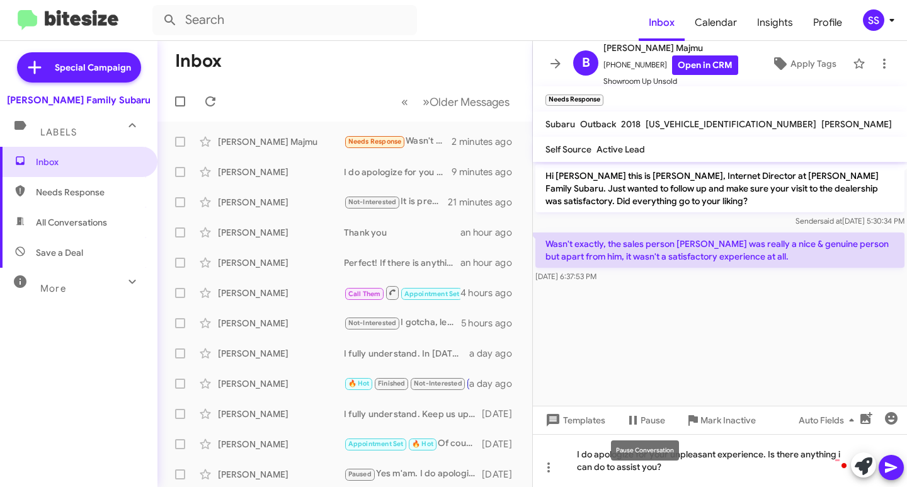
click at [674, 466] on mat-tooltip-component "Pause Conversation" at bounding box center [645, 450] width 86 height 38
click at [673, 463] on div "I do apologize for your unpleasant experience. Is there anything i can do to as…" at bounding box center [720, 460] width 374 height 53
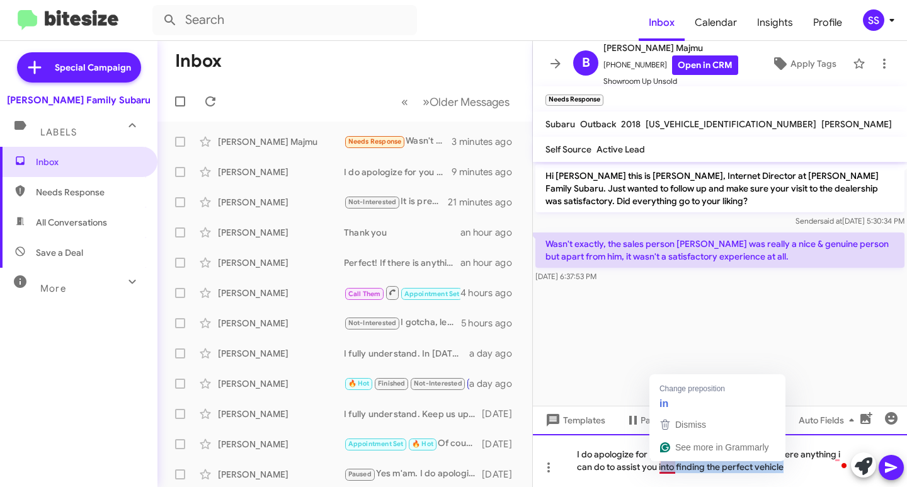
drag, startPoint x: 792, startPoint y: 469, endPoint x: 661, endPoint y: 461, distance: 131.2
click at [661, 461] on html "Inbox Calendar Insights Profile SS Special Campaign [PERSON_NAME] Family Subaru…" at bounding box center [453, 243] width 907 height 487
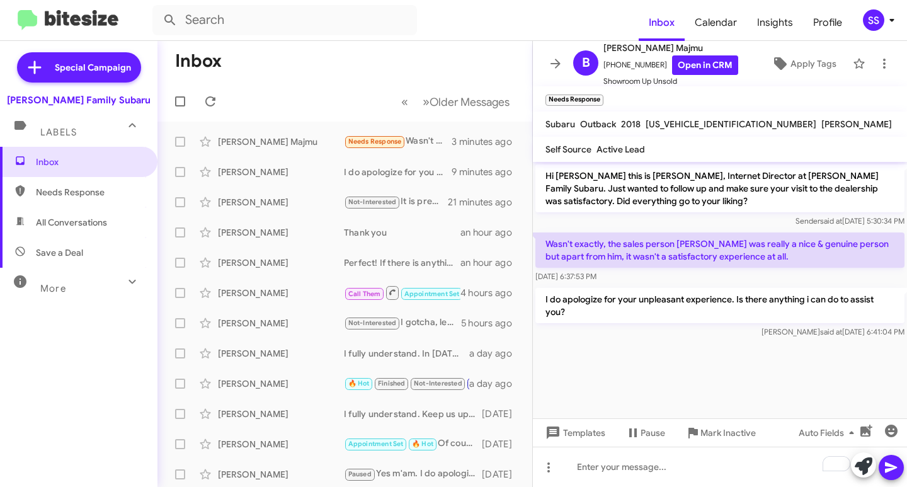
click at [54, 247] on span "Save a Deal" at bounding box center [59, 252] width 47 height 13
type input "in:not-interested"
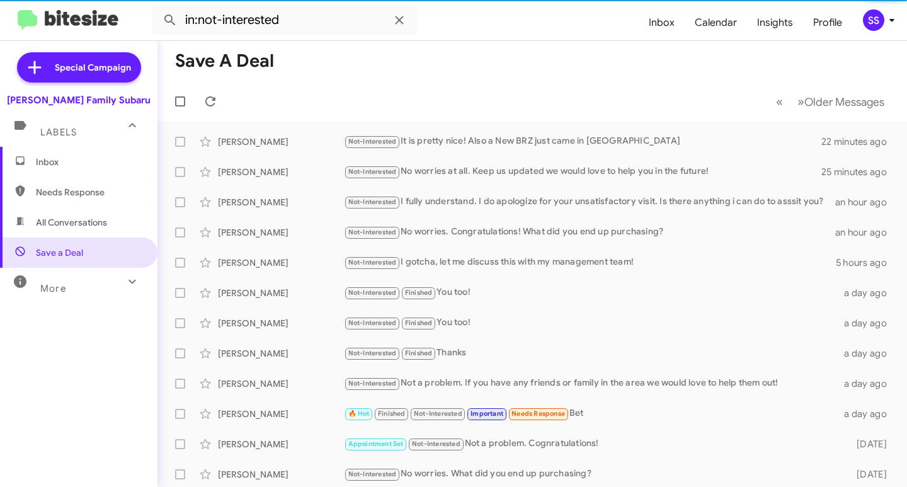
click at [88, 158] on span "Inbox" at bounding box center [89, 162] width 107 height 13
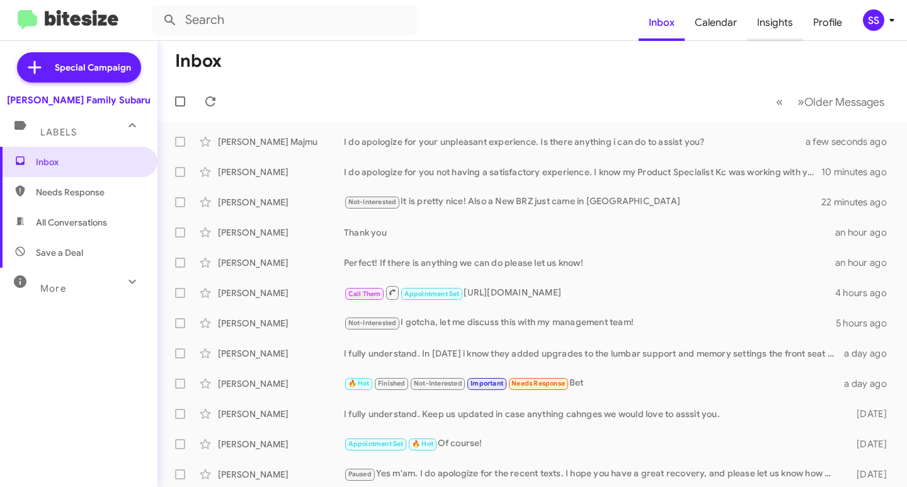
click at [781, 15] on span "Insights" at bounding box center [775, 22] width 56 height 37
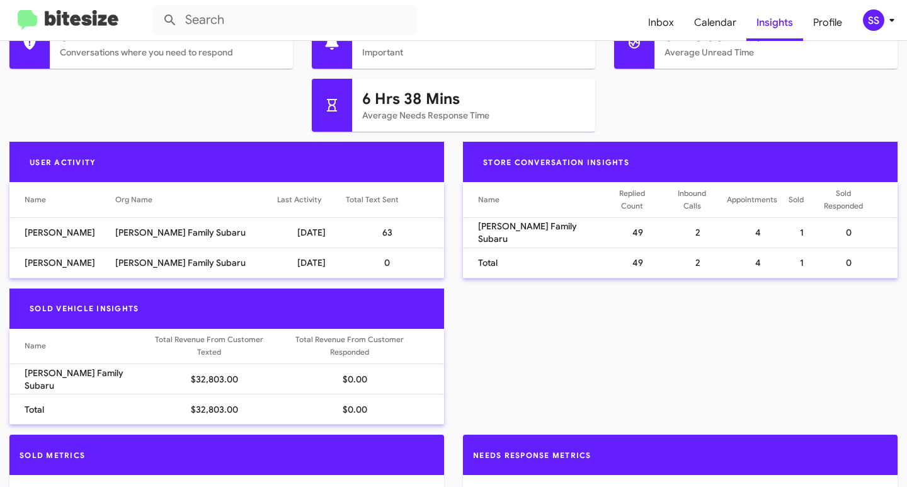
scroll to position [504, 0]
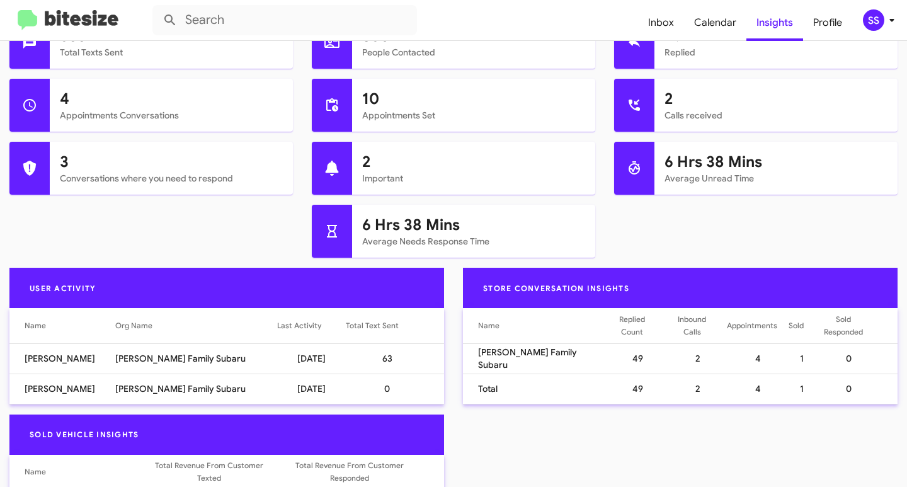
click at [346, 234] on div at bounding box center [332, 231] width 40 height 53
click at [330, 232] on icon at bounding box center [332, 231] width 10 height 13
click at [634, 162] on icon at bounding box center [634, 168] width 15 height 15
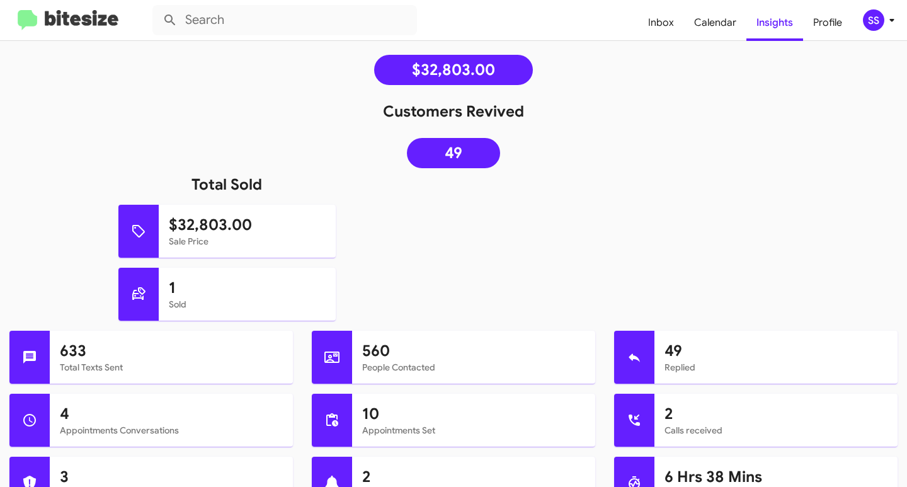
scroll to position [0, 0]
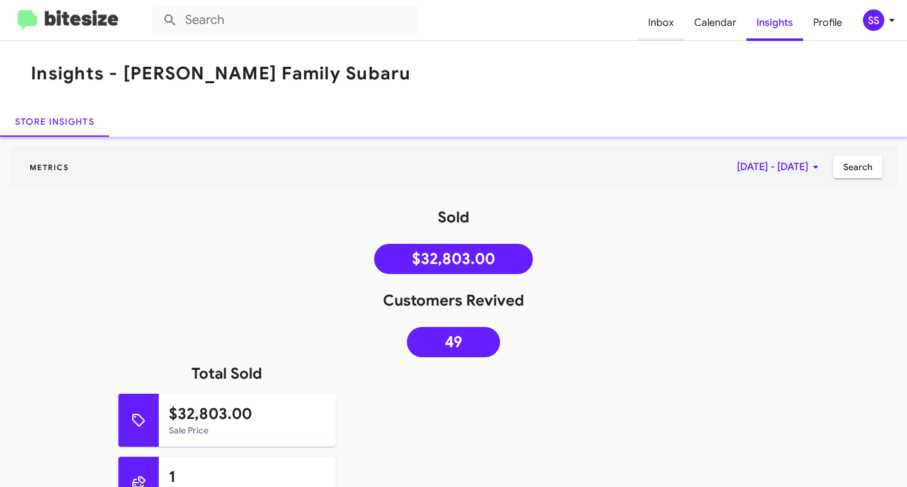
click at [676, 18] on span "Inbox" at bounding box center [661, 22] width 46 height 37
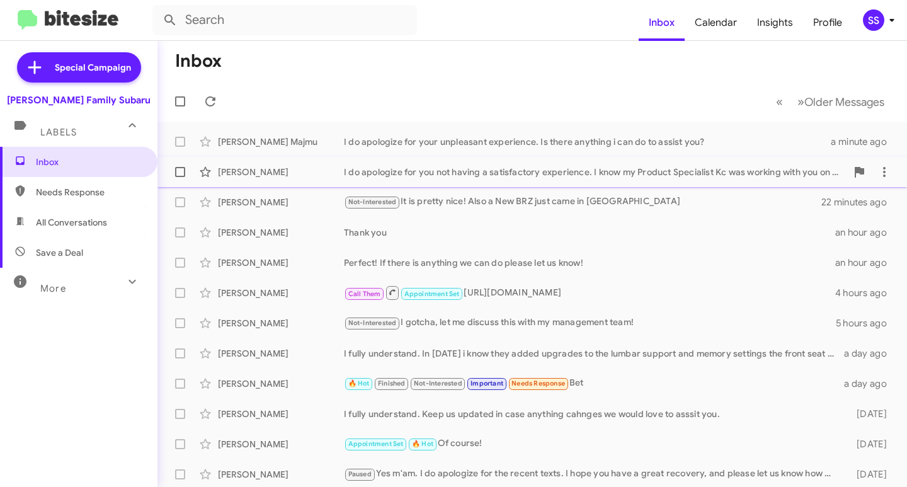
click at [331, 169] on div "[PERSON_NAME]" at bounding box center [281, 172] width 126 height 13
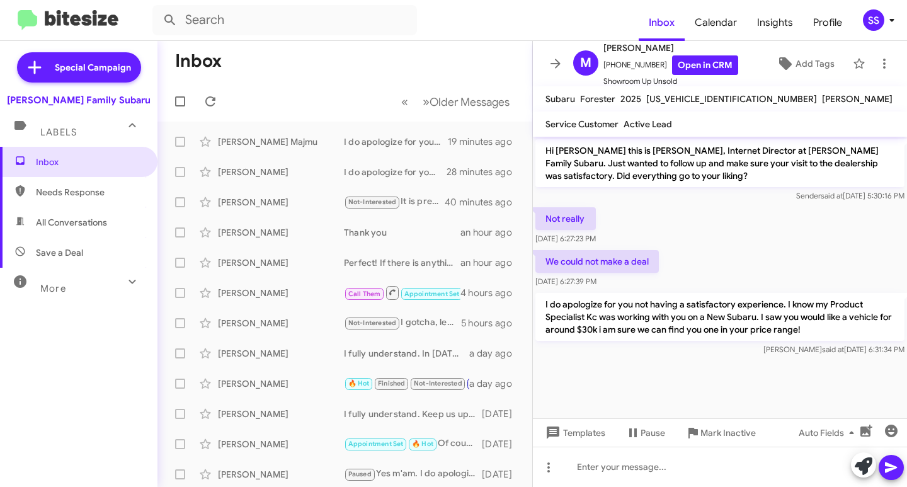
click at [82, 247] on span "Save a Deal" at bounding box center [59, 252] width 47 height 13
type input "in:not-interested"
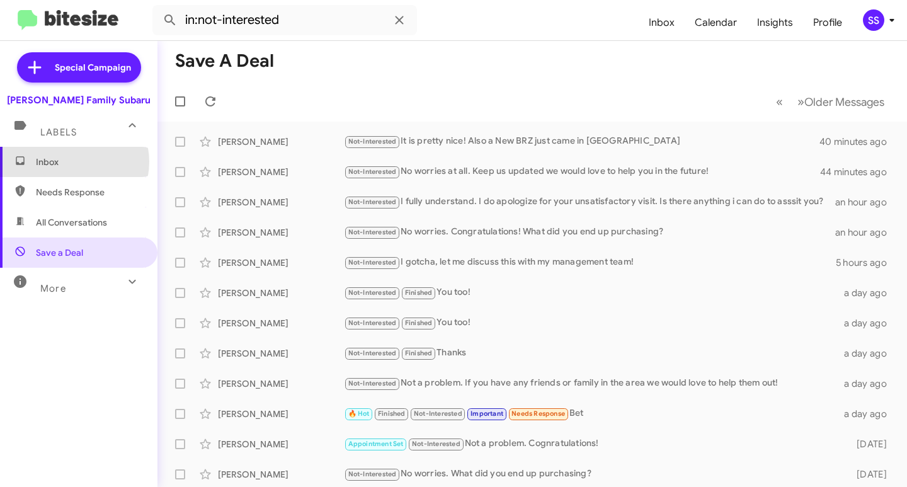
click at [70, 162] on span "Inbox" at bounding box center [89, 162] width 107 height 13
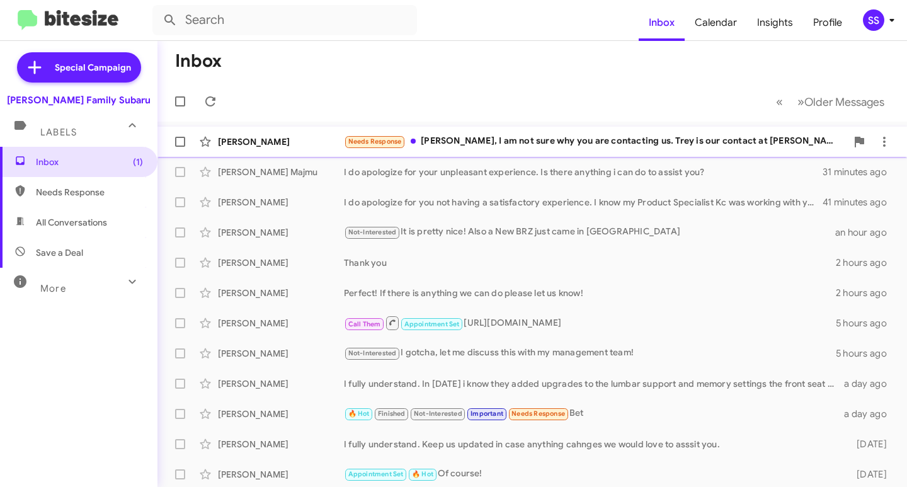
click at [528, 133] on div "[PERSON_NAME] Needs Response [PERSON_NAME], I am not sure why you are contactin…" at bounding box center [531, 141] width 729 height 25
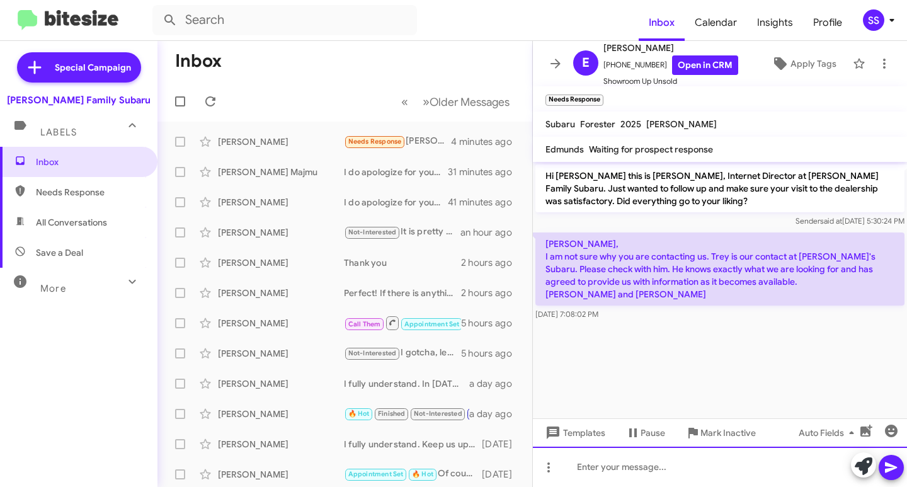
click at [681, 481] on div at bounding box center [720, 466] width 374 height 40
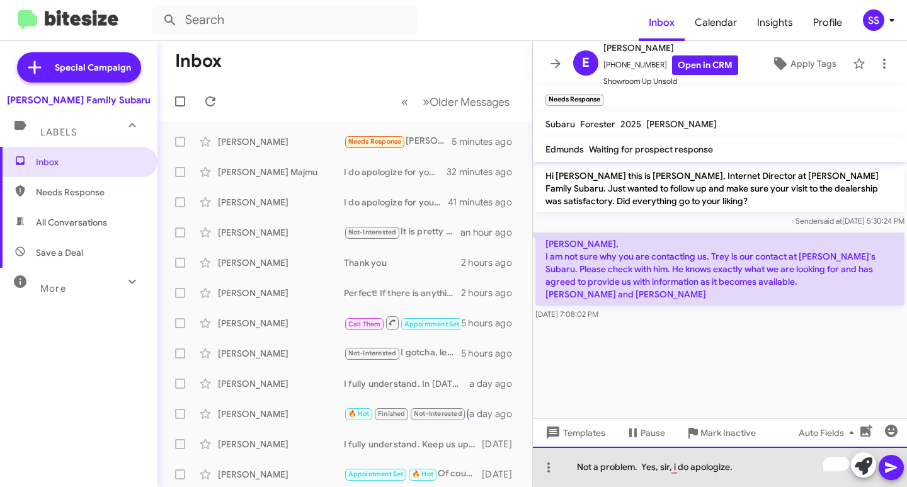
click at [764, 467] on div "Not a problem. Yes, sir, i do apologize." at bounding box center [720, 466] width 374 height 40
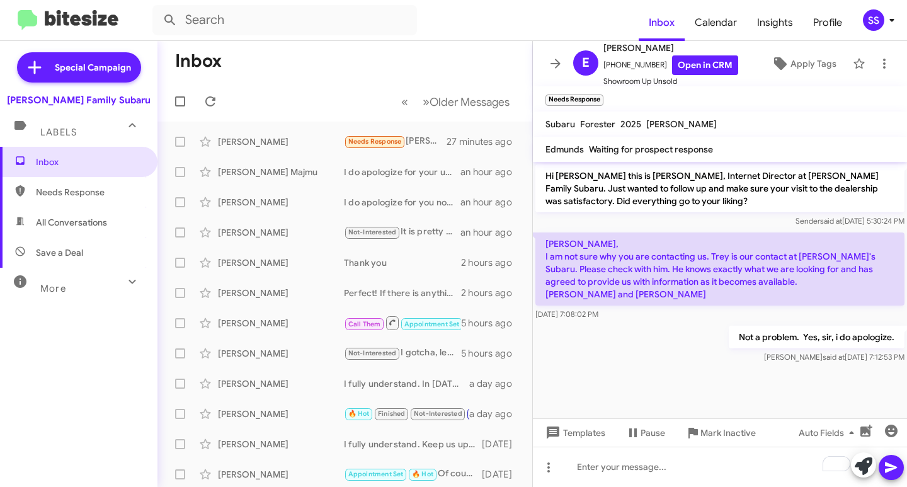
click at [86, 247] on span "Save a Deal" at bounding box center [78, 252] width 157 height 30
type input "in:not-interested"
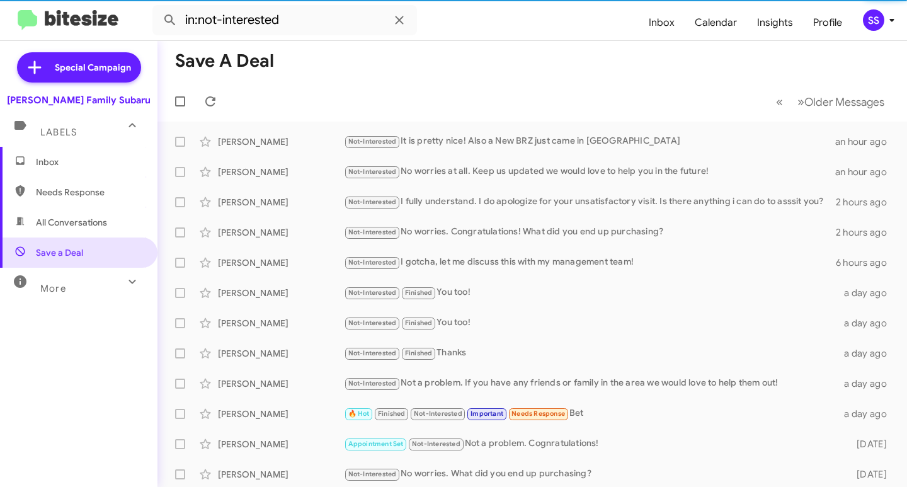
click at [85, 159] on span "Inbox" at bounding box center [89, 162] width 107 height 13
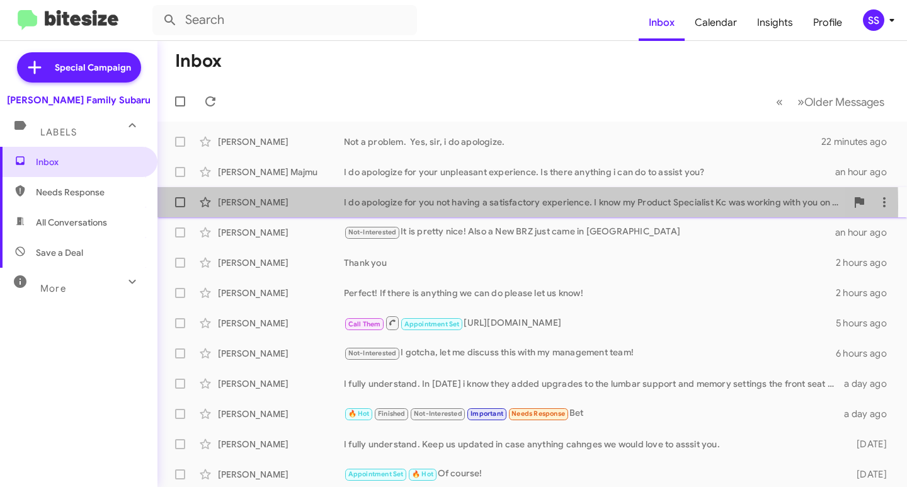
click at [311, 207] on div "[PERSON_NAME]" at bounding box center [281, 202] width 126 height 13
